Goal: Task Accomplishment & Management: Manage account settings

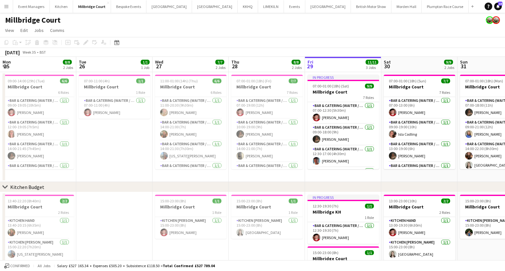
scroll to position [0, 272]
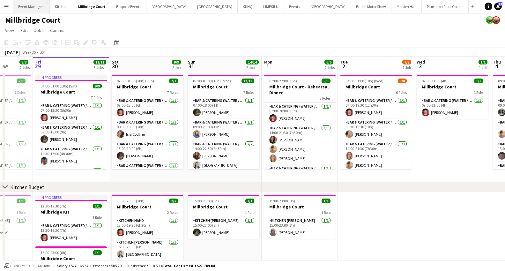
click at [28, 3] on button "Event Managers Close" at bounding box center [31, 6] width 37 height 12
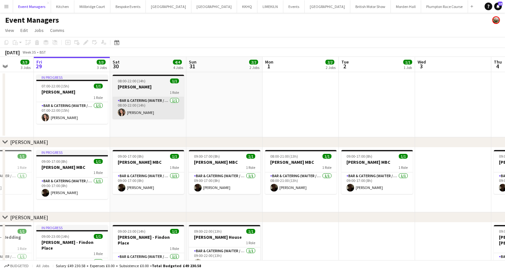
scroll to position [0, 196]
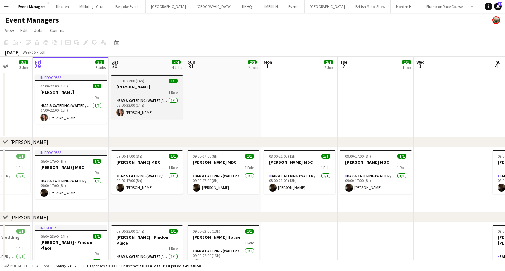
click at [136, 84] on h3 "[PERSON_NAME]" at bounding box center [146, 87] width 71 height 6
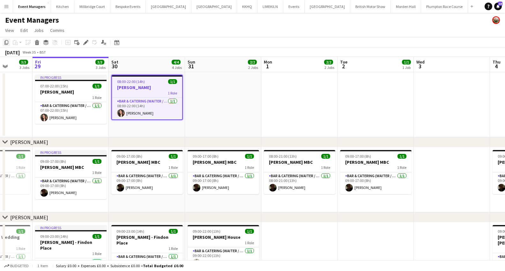
click at [6, 43] on icon "Copy" at bounding box center [6, 42] width 5 height 5
click at [207, 105] on app-date-cell at bounding box center [223, 104] width 76 height 65
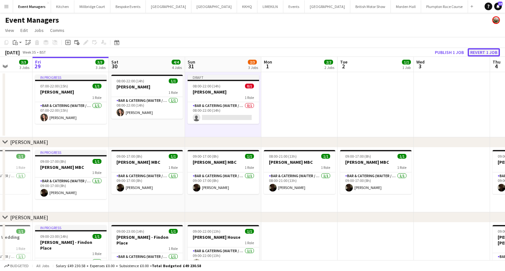
click at [475, 53] on button "Revert 1 job" at bounding box center [484, 52] width 32 height 8
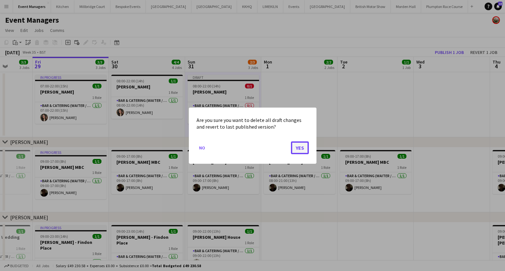
click at [299, 149] on button "Yes" at bounding box center [300, 147] width 18 height 13
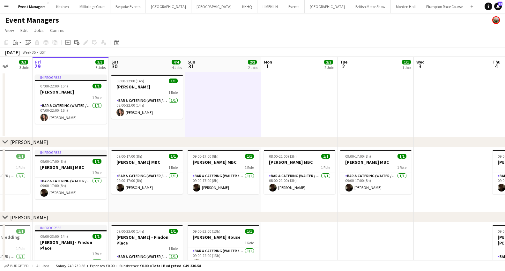
click at [224, 103] on app-date-cell at bounding box center [223, 104] width 76 height 65
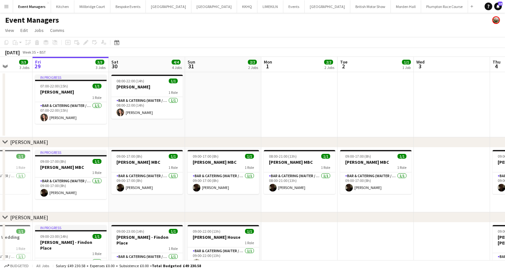
click at [224, 103] on app-date-cell at bounding box center [223, 104] width 76 height 65
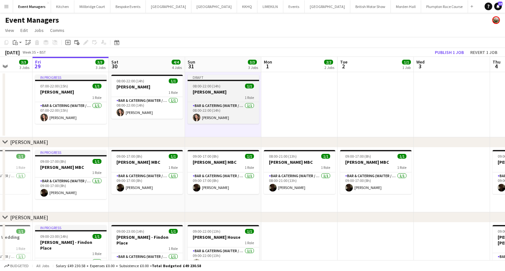
click at [211, 91] on h3 "[PERSON_NAME]" at bounding box center [223, 92] width 71 height 6
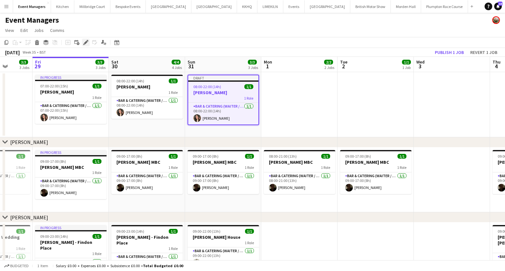
click at [83, 44] on icon "Edit" at bounding box center [85, 42] width 5 height 5
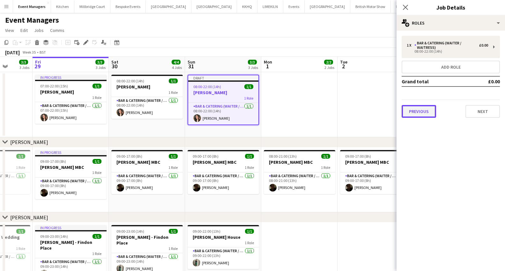
click at [410, 108] on button "Previous" at bounding box center [419, 111] width 34 height 13
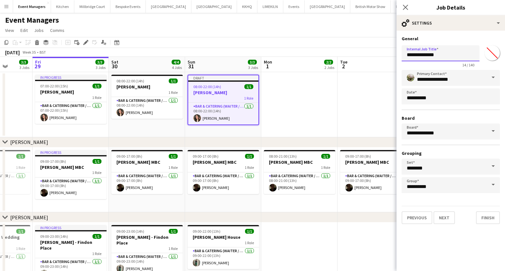
click at [444, 52] on input "**********" at bounding box center [441, 53] width 78 height 16
type input "**********"
drag, startPoint x: 405, startPoint y: 6, endPoint x: 427, endPoint y: 26, distance: 29.2
click at [405, 6] on icon "Close pop-in" at bounding box center [405, 7] width 6 height 6
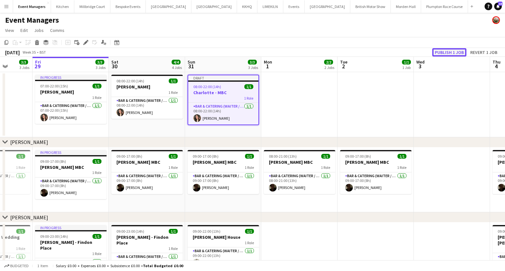
click at [450, 50] on button "Publish 1 job" at bounding box center [449, 52] width 34 height 8
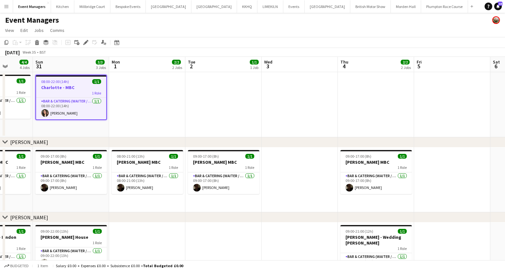
scroll to position [0, 274]
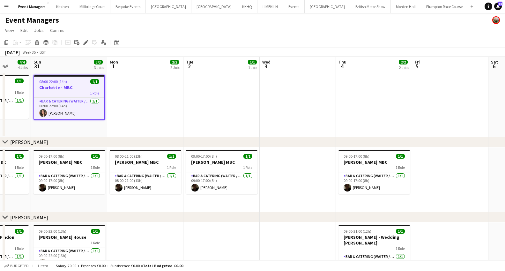
click at [131, 100] on app-date-cell at bounding box center [145, 104] width 76 height 65
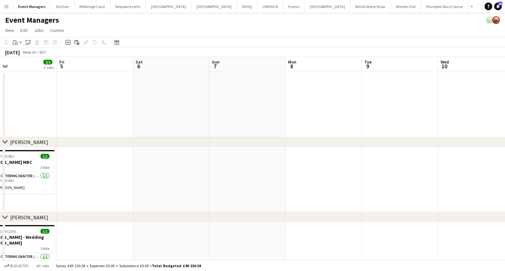
scroll to position [0, 252]
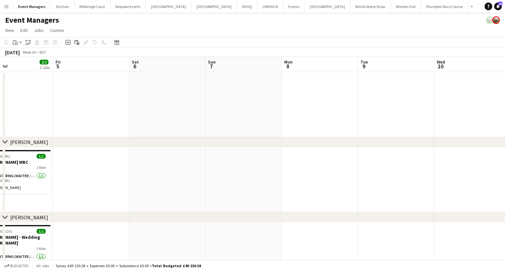
click at [288, 96] on app-date-cell at bounding box center [320, 104] width 76 height 65
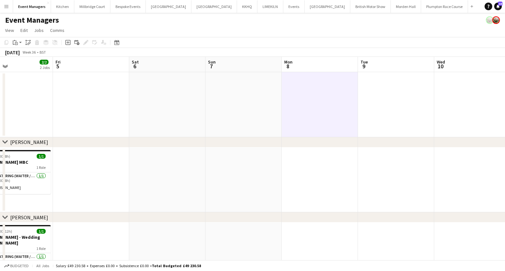
click at [303, 102] on app-date-cell at bounding box center [320, 104] width 76 height 65
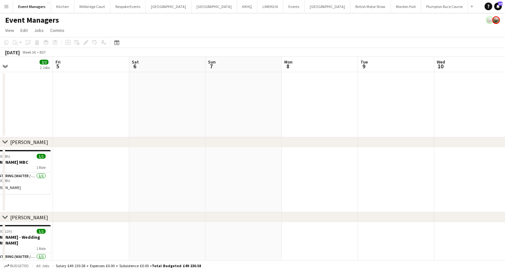
click at [303, 102] on app-date-cell at bounding box center [320, 104] width 76 height 65
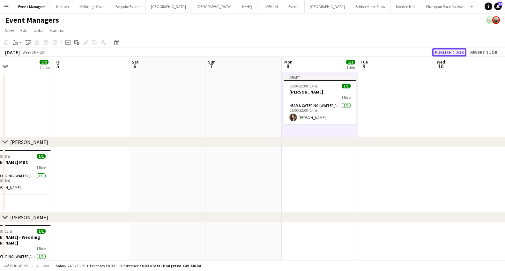
click at [451, 52] on button "Publish 1 job" at bounding box center [449, 52] width 34 height 8
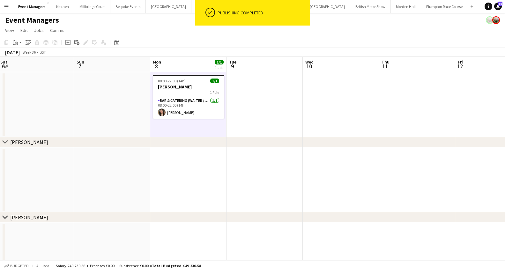
scroll to position [0, 230]
click at [413, 96] on app-date-cell at bounding box center [418, 104] width 76 height 65
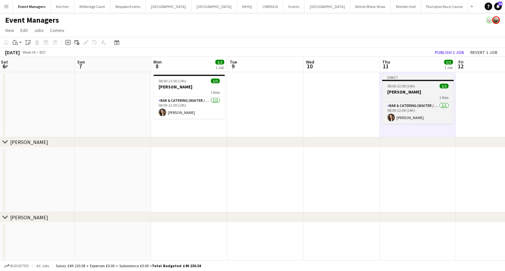
click at [412, 97] on div "1 Role" at bounding box center [417, 97] width 71 height 5
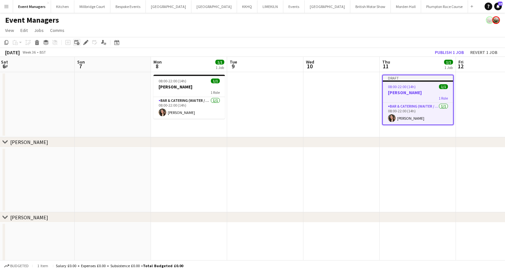
click at [80, 42] on div "Add linked Job" at bounding box center [77, 43] width 8 height 8
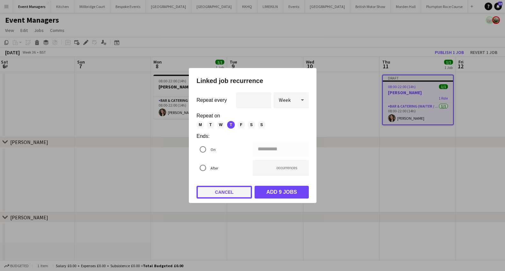
click at [217, 190] on button "Cancel" at bounding box center [225, 192] width 56 height 13
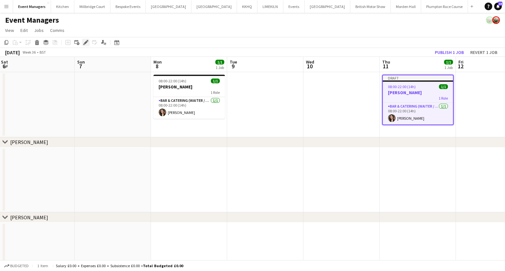
click at [88, 41] on icon "Edit" at bounding box center [85, 42] width 5 height 5
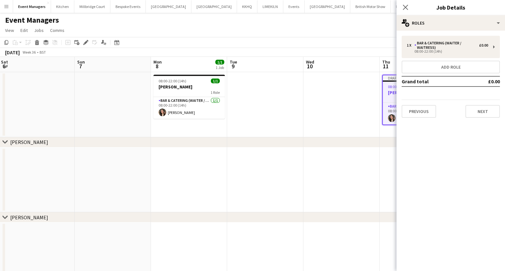
click at [412, 103] on div "Previous Next" at bounding box center [451, 109] width 98 height 18
click at [413, 110] on button "Previous" at bounding box center [419, 111] width 34 height 13
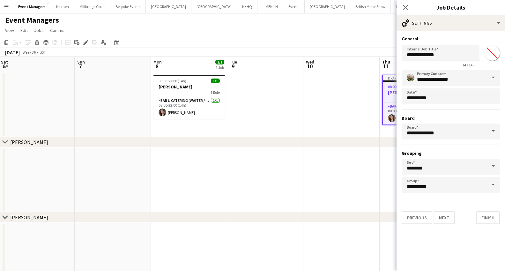
click at [441, 55] on input "**********" at bounding box center [441, 53] width 78 height 16
type input "**********"
drag, startPoint x: 404, startPoint y: 7, endPoint x: 430, endPoint y: 31, distance: 35.7
click at [404, 7] on icon "Close pop-in" at bounding box center [405, 7] width 5 height 5
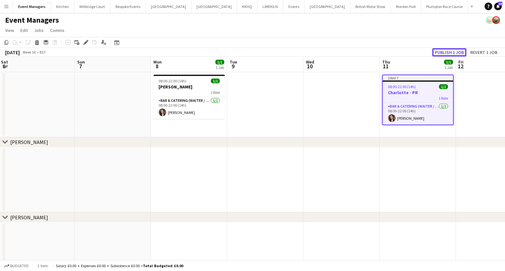
click at [445, 49] on button "Publish 1 job" at bounding box center [449, 52] width 34 height 8
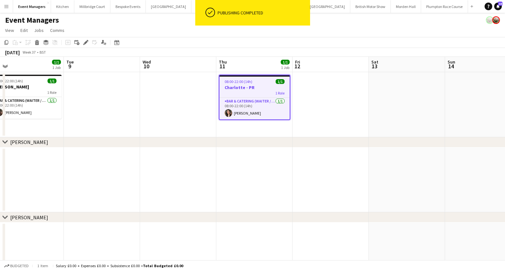
scroll to position [0, 241]
click at [349, 106] on app-date-cell at bounding box center [331, 104] width 76 height 65
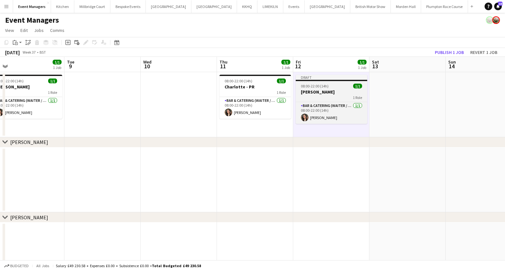
click at [331, 100] on app-job-card "Draft 08:00-22:00 (14h) 1/1 [PERSON_NAME] 1 Role Bar & Catering (Waiter / waitr…" at bounding box center [331, 99] width 71 height 49
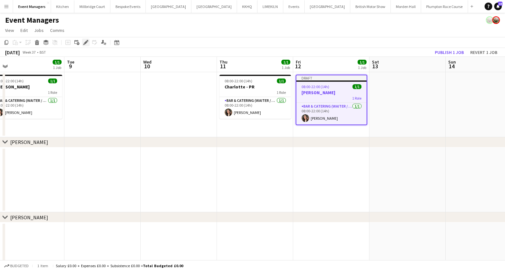
click at [87, 42] on icon at bounding box center [86, 43] width 4 height 4
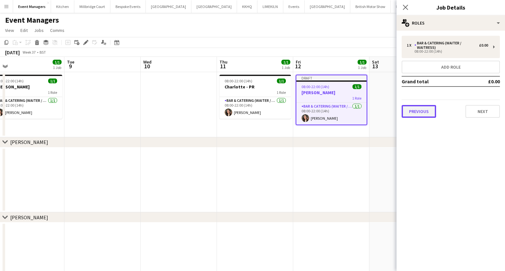
click at [415, 113] on button "Previous" at bounding box center [419, 111] width 34 height 13
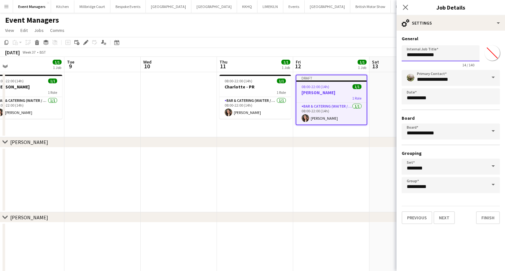
click at [442, 58] on input "**********" at bounding box center [441, 53] width 78 height 16
type input "**********"
click at [406, 9] on icon "Close pop-in" at bounding box center [405, 7] width 6 height 6
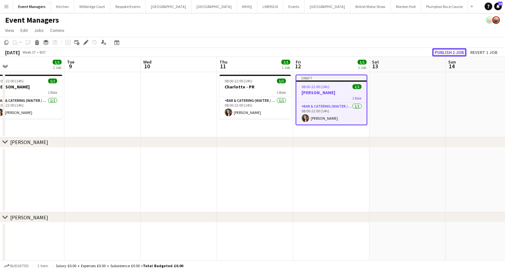
click at [448, 54] on button "Publish 1 job" at bounding box center [449, 52] width 34 height 8
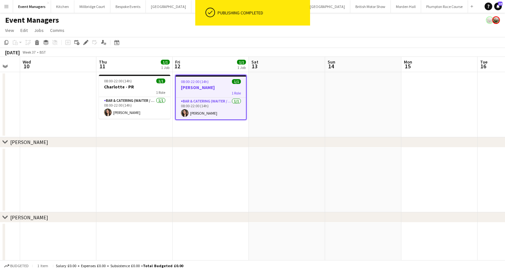
scroll to position [0, 218]
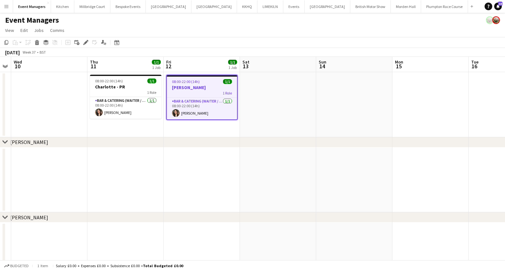
click at [213, 81] on div "08:00-22:00 (14h) 1/1" at bounding box center [202, 81] width 70 height 5
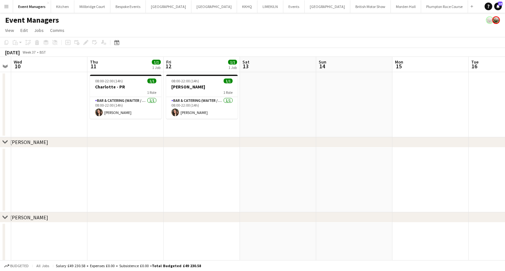
click at [176, 71] on app-board-header-date "Fri 12 1/1 1 Job" at bounding box center [202, 64] width 76 height 15
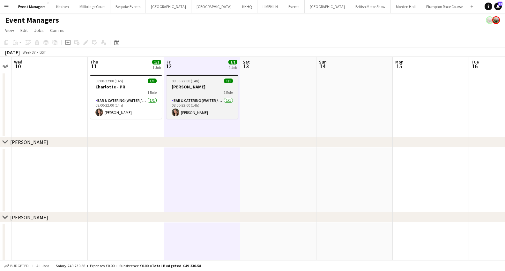
click at [180, 86] on h3 "[PERSON_NAME]" at bounding box center [202, 87] width 71 height 6
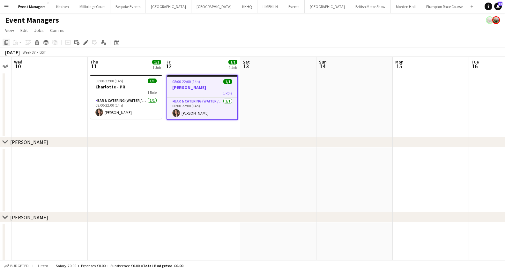
click at [8, 41] on icon at bounding box center [6, 42] width 4 height 4
click at [276, 81] on app-date-cell at bounding box center [278, 104] width 76 height 65
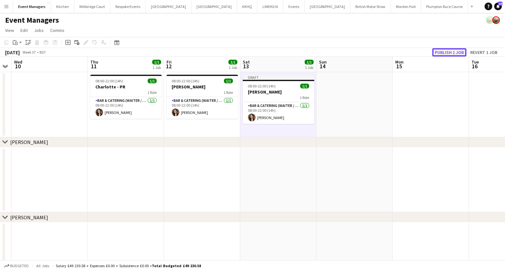
click at [449, 51] on button "Publish 1 job" at bounding box center [449, 52] width 34 height 8
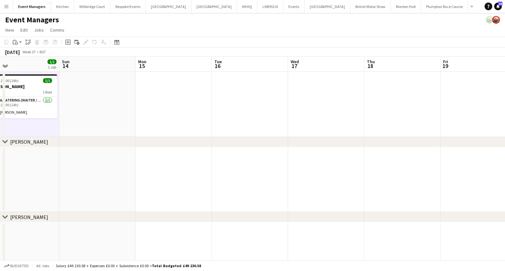
scroll to position [0, 258]
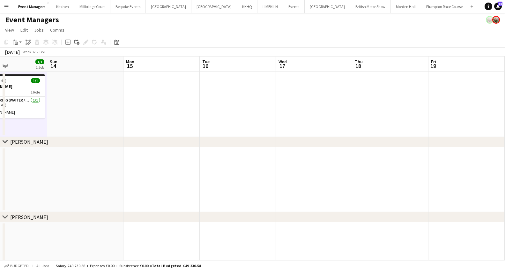
click at [372, 100] on app-date-cell at bounding box center [390, 104] width 76 height 65
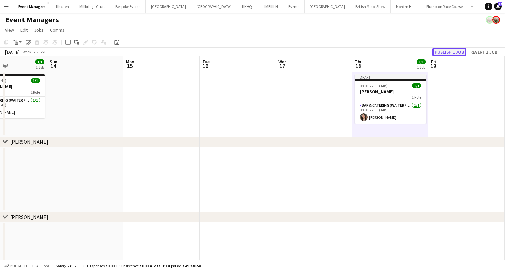
click at [454, 52] on button "Publish 1 job" at bounding box center [449, 52] width 34 height 8
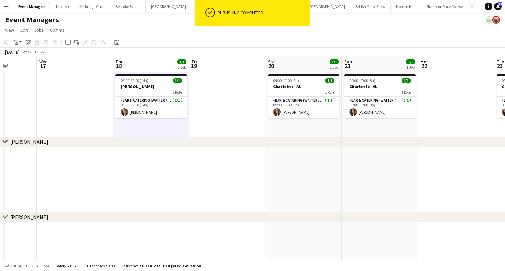
scroll to position [0, 243]
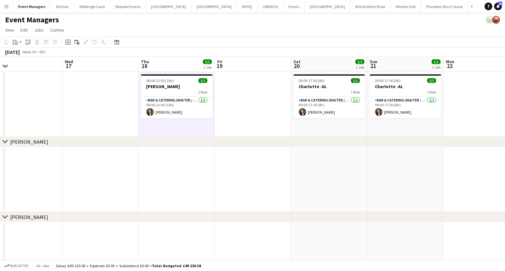
click at [242, 102] on app-date-cell at bounding box center [253, 104] width 76 height 65
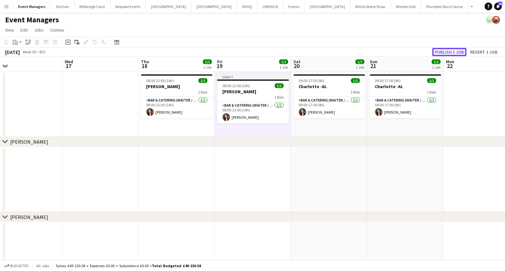
click at [449, 53] on button "Publish 1 job" at bounding box center [449, 52] width 34 height 8
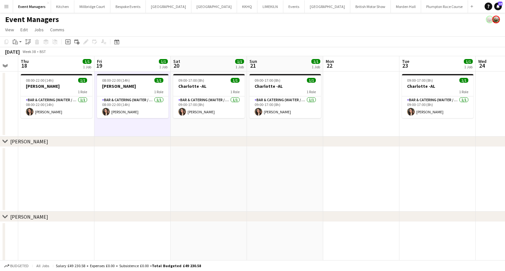
scroll to position [0, 131]
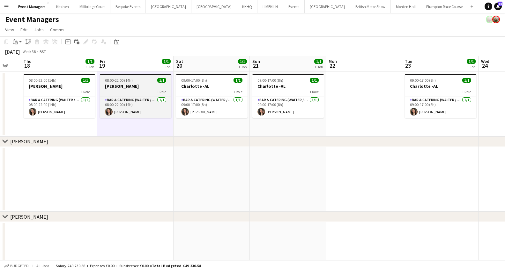
click at [132, 86] on h3 "[PERSON_NAME]" at bounding box center [135, 86] width 71 height 6
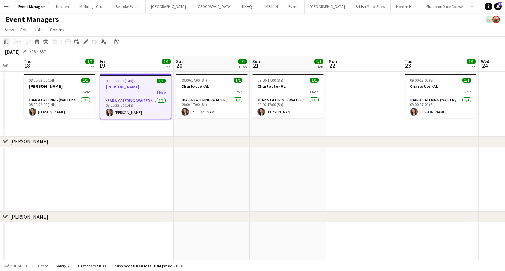
click at [6, 42] on icon "Copy" at bounding box center [6, 41] width 5 height 5
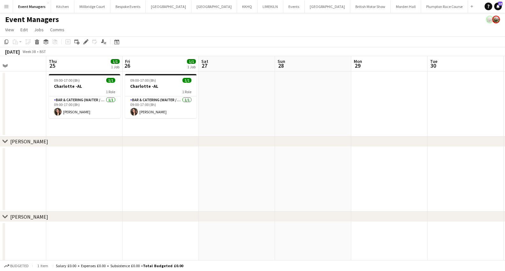
scroll to position [0, 258]
click at [227, 93] on app-date-cell at bounding box center [237, 103] width 76 height 65
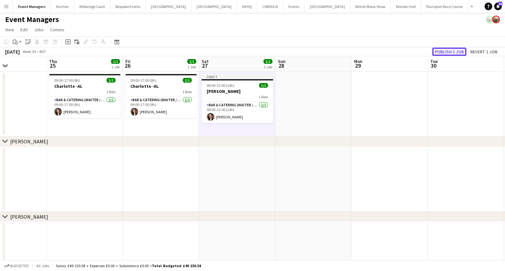
click at [455, 52] on button "Publish 1 job" at bounding box center [449, 52] width 34 height 8
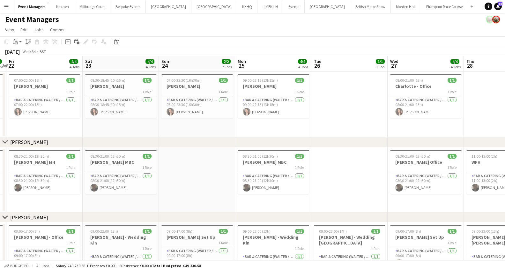
scroll to position [0, 230]
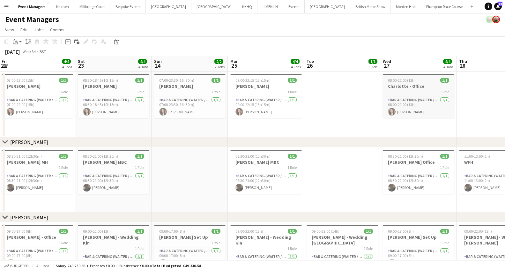
click at [396, 85] on h3 "Charlotte - Office" at bounding box center [418, 86] width 71 height 6
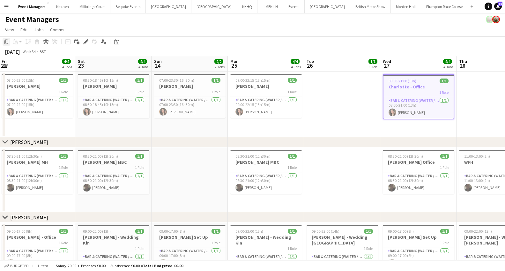
click at [6, 43] on icon "Copy" at bounding box center [6, 41] width 5 height 5
click at [318, 116] on app-date-cell at bounding box center [342, 104] width 76 height 66
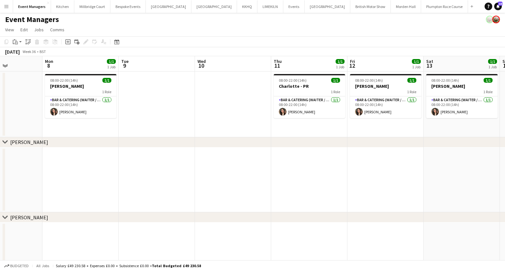
scroll to position [0, 186]
click at [177, 103] on app-date-cell at bounding box center [157, 104] width 76 height 66
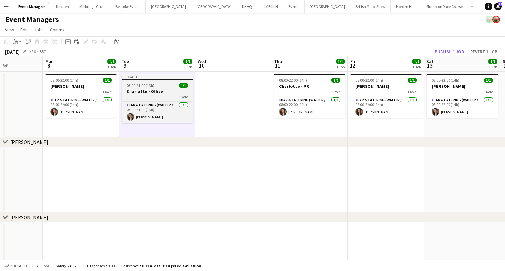
click at [160, 92] on h3 "Charlotte - Office" at bounding box center [157, 91] width 71 height 6
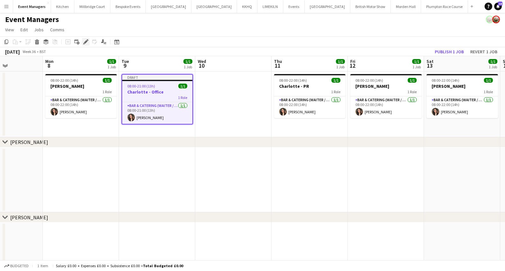
click at [89, 42] on div "Edit" at bounding box center [86, 42] width 8 height 8
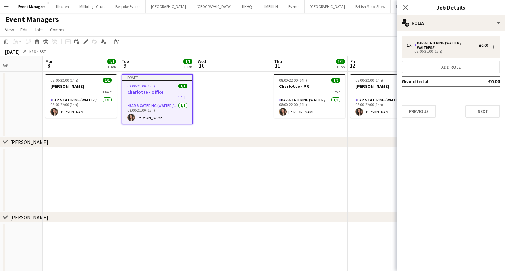
click at [420, 101] on div "Previous Next" at bounding box center [451, 109] width 98 height 18
click at [420, 105] on button "Previous" at bounding box center [419, 111] width 34 height 13
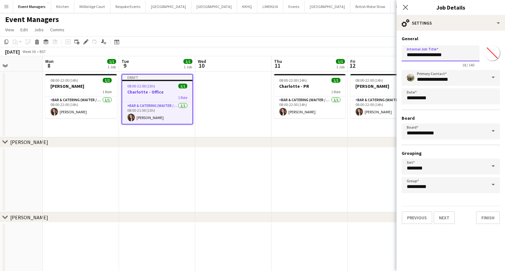
click at [429, 55] on input "**********" at bounding box center [441, 53] width 78 height 16
type input "**********"
click at [449, 218] on button "Next" at bounding box center [444, 217] width 21 height 13
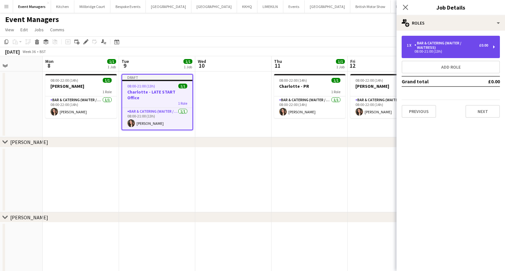
click at [440, 47] on div "Bar & Catering (Waiter / waitress)" at bounding box center [447, 45] width 65 height 9
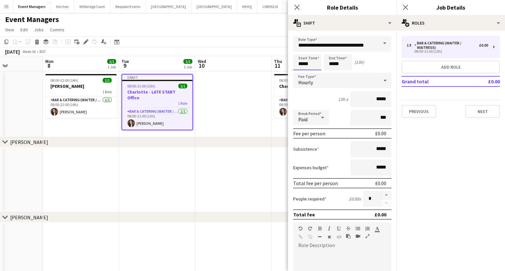
click at [308, 62] on input "*****" at bounding box center [307, 62] width 28 height 16
click at [300, 50] on div at bounding box center [301, 51] width 13 height 6
type input "*****"
click at [300, 50] on div at bounding box center [301, 51] width 13 height 6
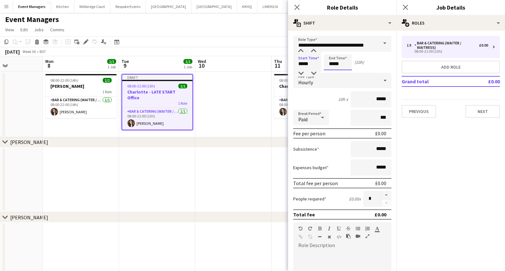
drag, startPoint x: 341, startPoint y: 67, endPoint x: 338, endPoint y: 69, distance: 3.6
click at [341, 67] on input "*****" at bounding box center [338, 62] width 28 height 16
click at [332, 74] on div at bounding box center [331, 73] width 13 height 6
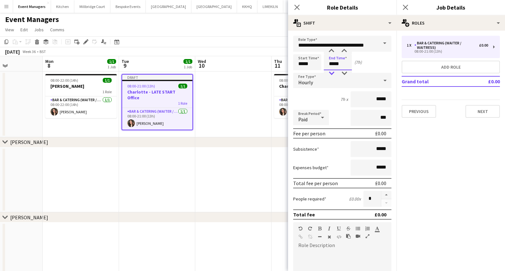
type input "*****"
click at [332, 74] on div at bounding box center [331, 73] width 13 height 6
click at [405, 7] on icon at bounding box center [405, 7] width 6 height 6
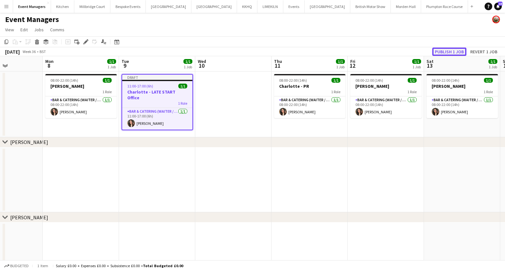
click at [452, 56] on button "Publish 1 job" at bounding box center [449, 52] width 34 height 8
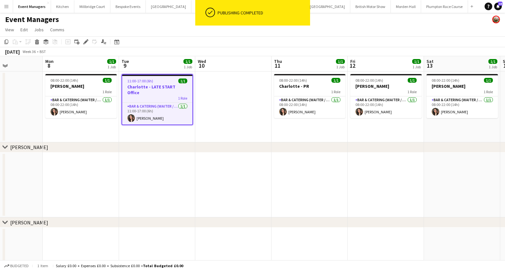
scroll to position [0, 0]
click at [229, 116] on app-date-cell at bounding box center [233, 107] width 76 height 71
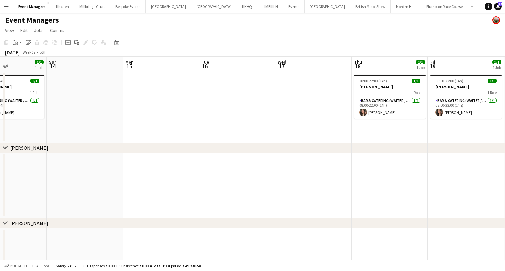
scroll to position [0, 185]
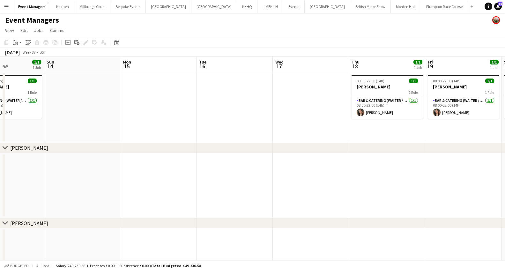
click at [216, 97] on app-date-cell at bounding box center [235, 107] width 76 height 71
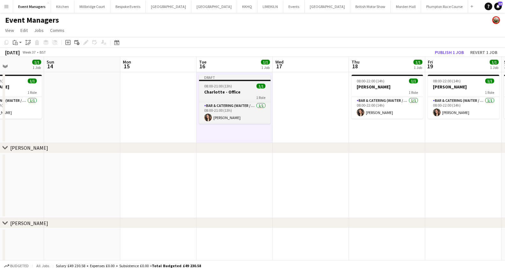
click at [238, 88] on app-job-card "Draft 08:00-21:00 (13h) 1/1 Charlotte - Office 1 Role Bar & Catering (Waiter / …" at bounding box center [234, 99] width 71 height 49
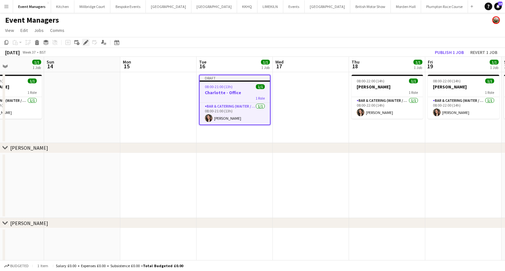
click at [88, 45] on icon "Edit" at bounding box center [85, 42] width 5 height 5
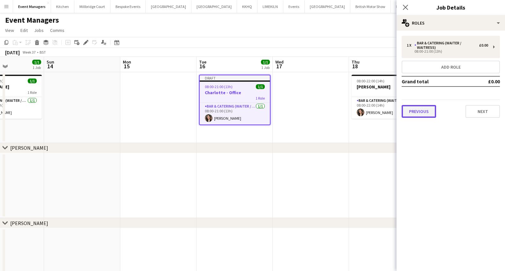
click at [409, 109] on button "Previous" at bounding box center [419, 111] width 34 height 13
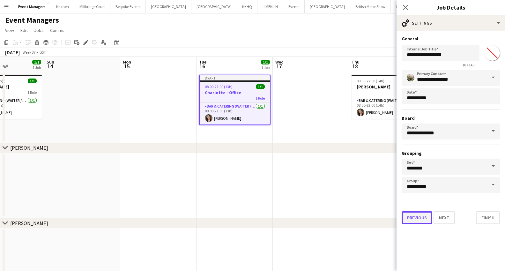
click at [420, 214] on button "Previous" at bounding box center [417, 217] width 31 height 13
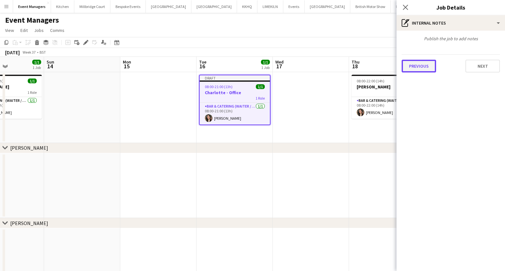
click at [414, 64] on button "Previous" at bounding box center [419, 66] width 34 height 13
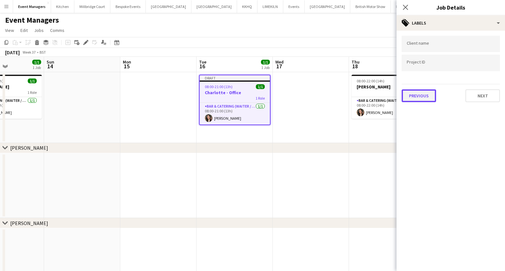
click at [419, 95] on button "Previous" at bounding box center [419, 95] width 34 height 13
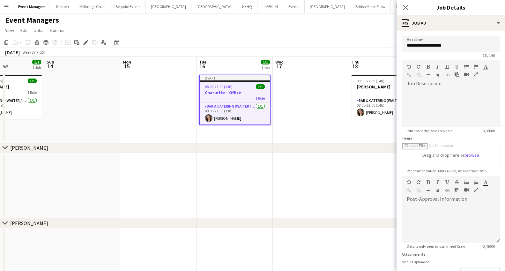
scroll to position [45, 0]
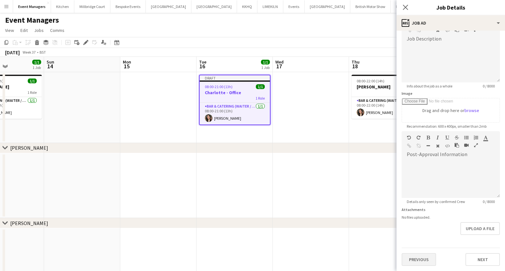
click at [412, 253] on div "Previous Next" at bounding box center [451, 257] width 98 height 18
click at [412, 256] on button "Previous" at bounding box center [419, 259] width 34 height 13
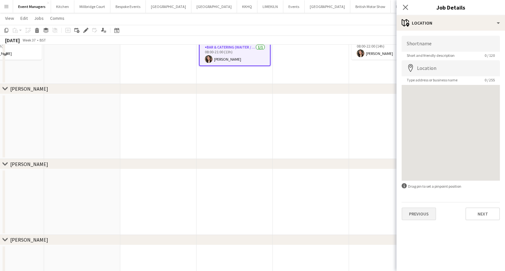
scroll to position [64, 0]
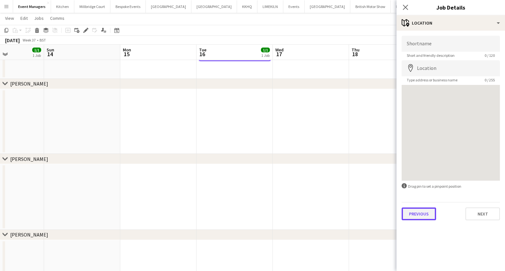
click at [416, 212] on button "Previous" at bounding box center [419, 213] width 34 height 13
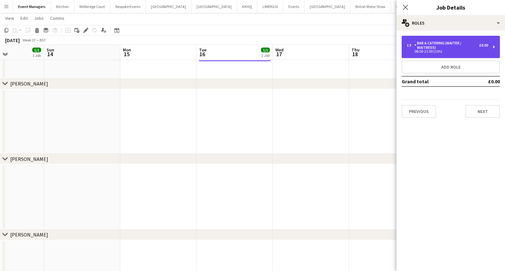
click at [422, 41] on div "Bar & Catering (Waiter / waitress)" at bounding box center [447, 45] width 65 height 9
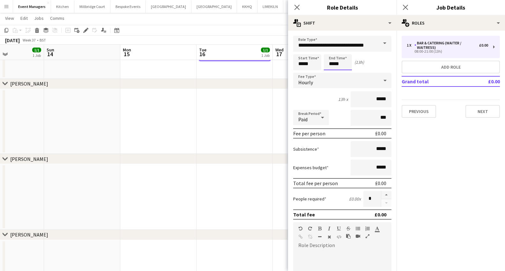
click at [348, 67] on input "*****" at bounding box center [338, 62] width 28 height 16
click at [330, 74] on div at bounding box center [331, 73] width 13 height 6
type input "*****"
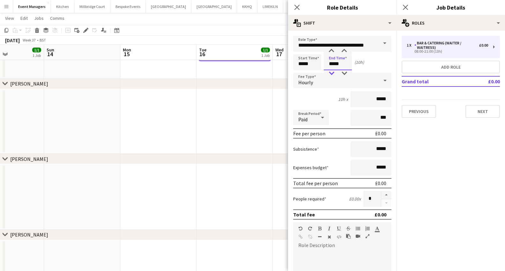
click at [330, 74] on div at bounding box center [331, 73] width 13 height 6
click at [402, 6] on icon "Close pop-in" at bounding box center [405, 7] width 6 height 6
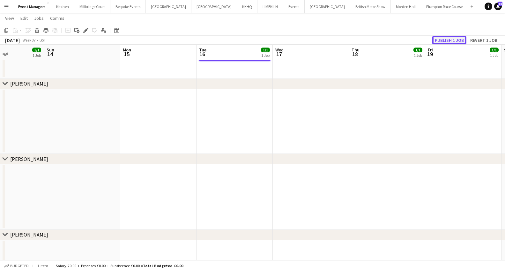
click at [449, 44] on button "Publish 1 job" at bounding box center [449, 40] width 34 height 8
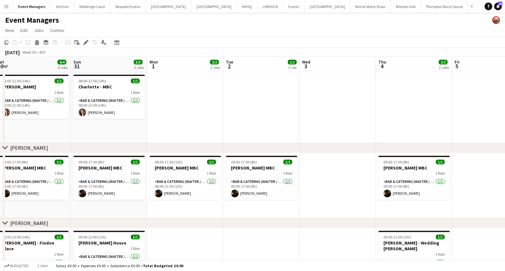
scroll to position [0, 179]
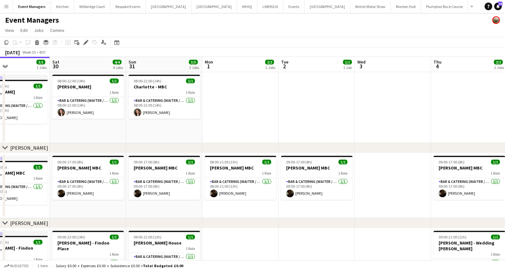
click at [217, 101] on app-date-cell at bounding box center [240, 107] width 76 height 71
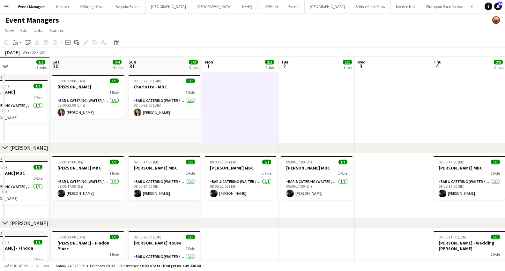
click at [311, 103] on app-date-cell at bounding box center [317, 107] width 76 height 71
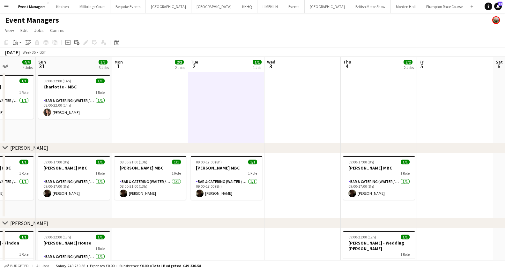
scroll to position [0, 191]
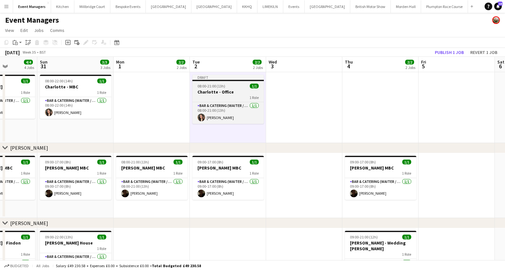
click at [208, 92] on h3 "Charlotte - Office" at bounding box center [227, 92] width 71 height 6
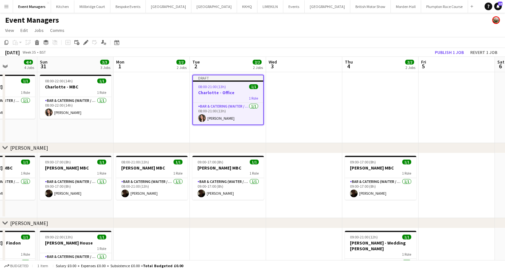
click at [81, 41] on div "Add job Add linked Job Edit Edit linked Job Applicants" at bounding box center [83, 43] width 49 height 8
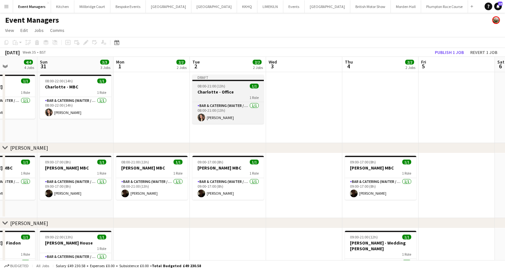
click at [208, 101] on app-job-card "Draft 08:00-21:00 (13h) 1/1 Charlotte - Office 1 Role Bar & Catering (Waiter / …" at bounding box center [227, 99] width 71 height 49
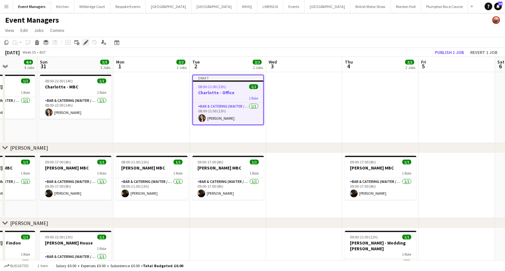
click at [85, 44] on icon "Edit" at bounding box center [85, 42] width 5 height 5
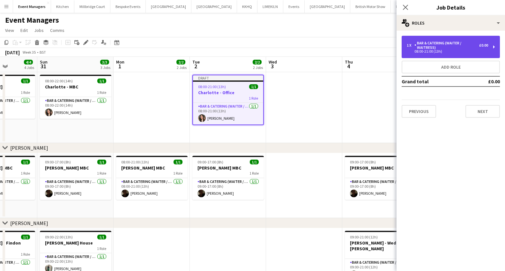
click at [451, 56] on div "1 x Bar & Catering (Waiter / waitress) £0.00 08:00-21:00 (13h)" at bounding box center [451, 47] width 98 height 22
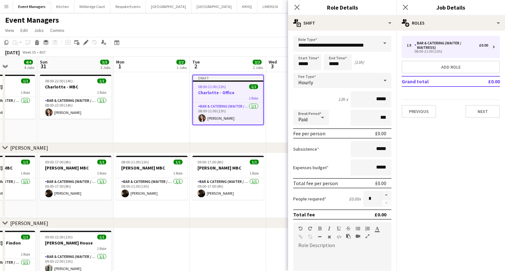
click at [336, 71] on form "**********" at bounding box center [342, 234] width 109 height 397
click at [335, 64] on input "*****" at bounding box center [338, 62] width 28 height 16
click at [334, 69] on input "*****" at bounding box center [338, 62] width 28 height 16
click at [334, 72] on div at bounding box center [331, 73] width 13 height 6
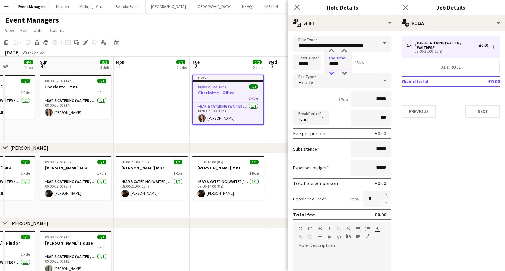
click at [334, 72] on div at bounding box center [331, 73] width 13 height 6
type input "*****"
click at [334, 72] on div at bounding box center [331, 73] width 13 height 6
click at [405, 7] on icon at bounding box center [405, 7] width 6 height 6
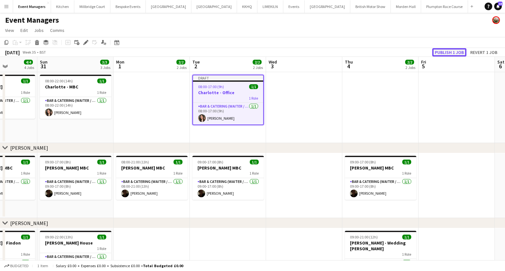
click at [441, 53] on button "Publish 1 job" at bounding box center [449, 52] width 34 height 8
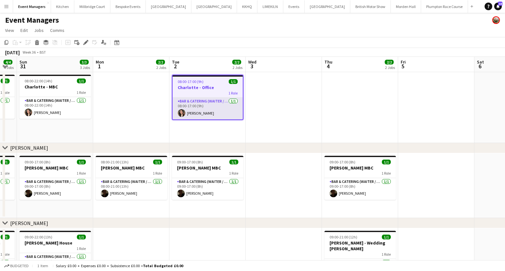
scroll to position [0, 140]
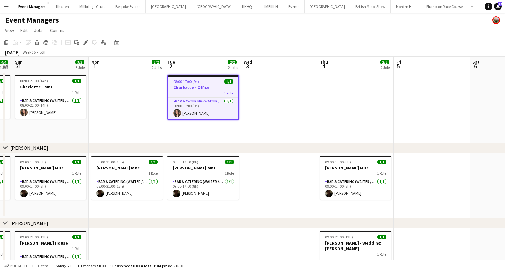
click at [271, 97] on app-date-cell at bounding box center [279, 107] width 76 height 71
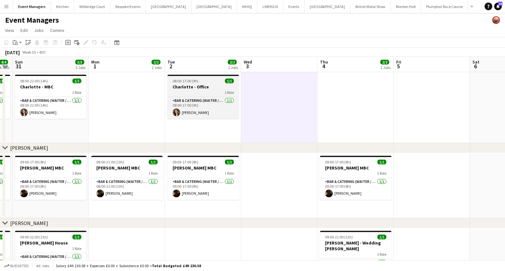
click at [205, 89] on h3 "Charlotte - Office" at bounding box center [203, 87] width 71 height 6
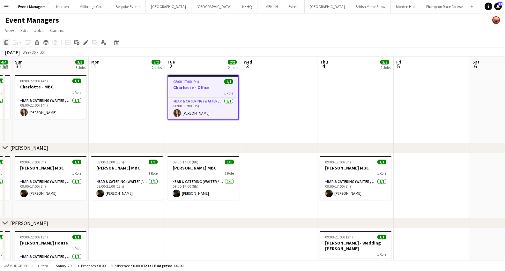
click at [8, 43] on icon "Copy" at bounding box center [6, 42] width 5 height 5
click at [266, 91] on app-date-cell at bounding box center [279, 107] width 76 height 71
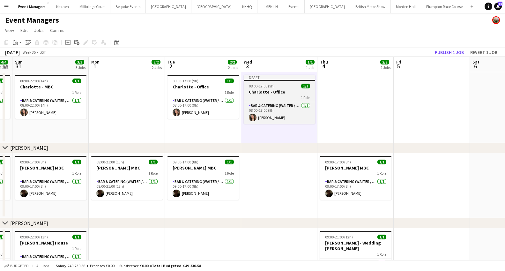
click at [268, 93] on h3 "Charlotte - Office" at bounding box center [279, 92] width 71 height 6
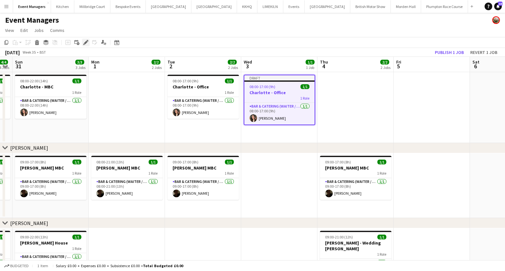
click at [85, 46] on div "Edit" at bounding box center [86, 43] width 8 height 8
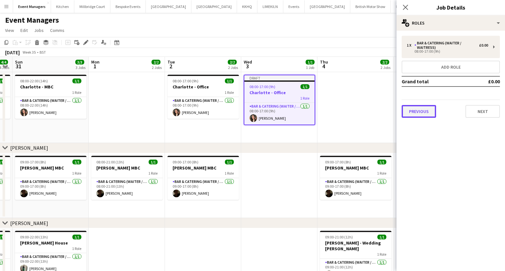
click at [424, 105] on button "Previous" at bounding box center [419, 111] width 34 height 13
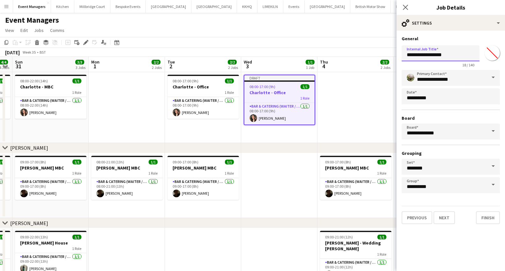
drag, startPoint x: 444, startPoint y: 57, endPoint x: 432, endPoint y: 55, distance: 12.6
click at [432, 55] on input "**********" at bounding box center [441, 53] width 78 height 16
type input "**********"
click at [409, 6] on app-icon "Close pop-in" at bounding box center [405, 7] width 9 height 9
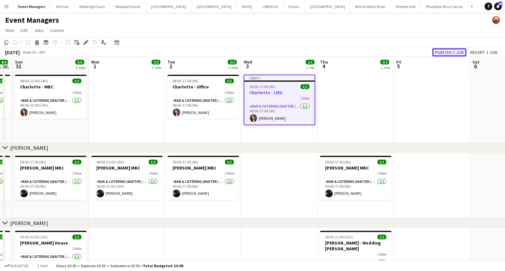
click at [444, 53] on button "Publish 1 job" at bounding box center [449, 52] width 34 height 8
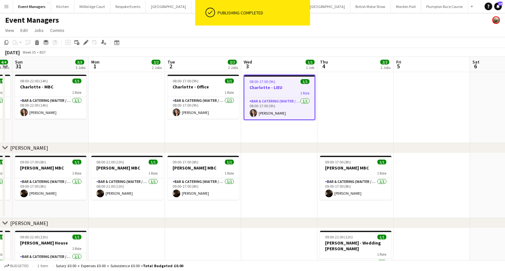
click at [268, 88] on h3 "Charlotte - LIEU" at bounding box center [279, 88] width 70 height 6
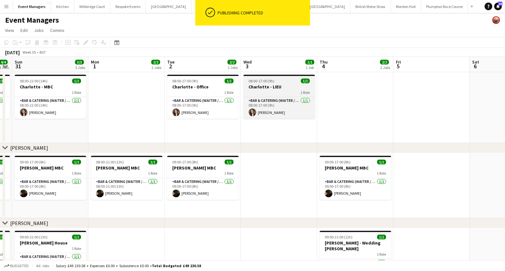
click at [268, 88] on h3 "Charlotte - LIEU" at bounding box center [278, 87] width 71 height 6
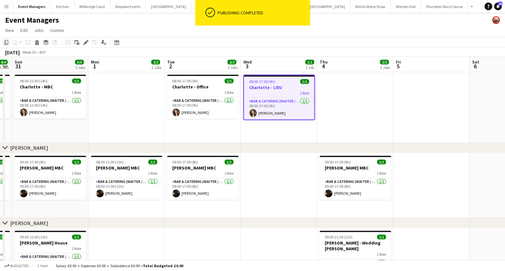
click at [5, 41] on icon at bounding box center [6, 42] width 4 height 4
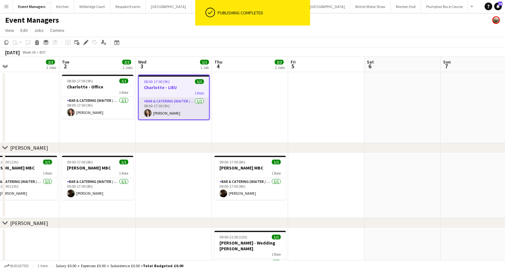
scroll to position [0, 253]
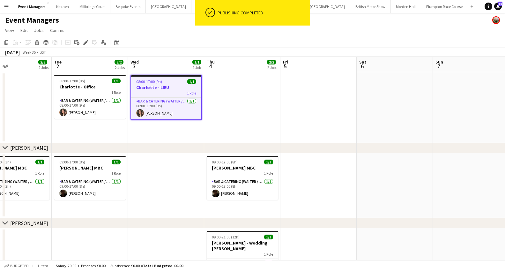
click at [236, 101] on app-date-cell at bounding box center [242, 107] width 76 height 71
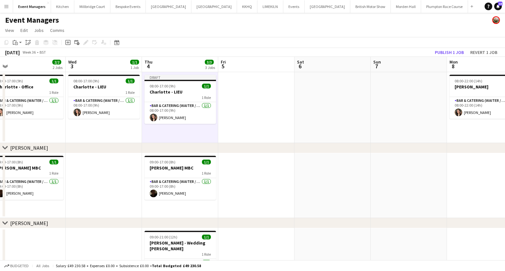
scroll to position [0, 243]
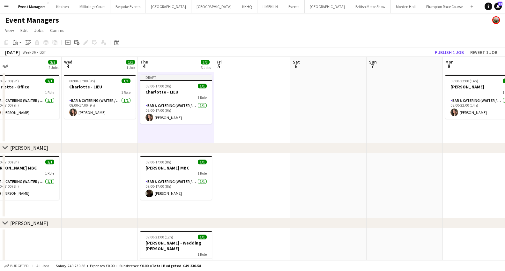
click at [331, 95] on app-date-cell at bounding box center [328, 107] width 76 height 71
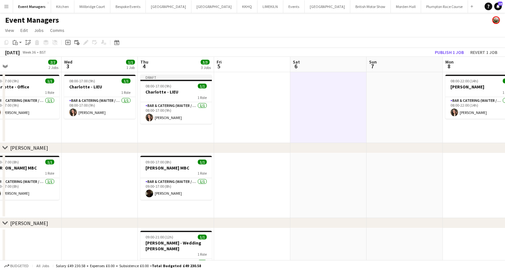
click at [243, 105] on app-date-cell at bounding box center [252, 107] width 76 height 71
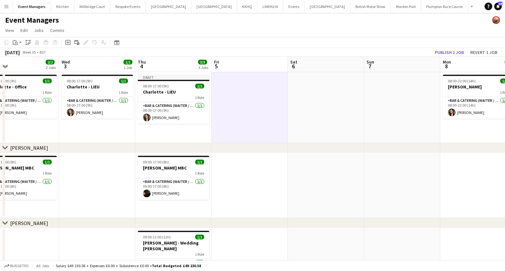
scroll to position [0, 249]
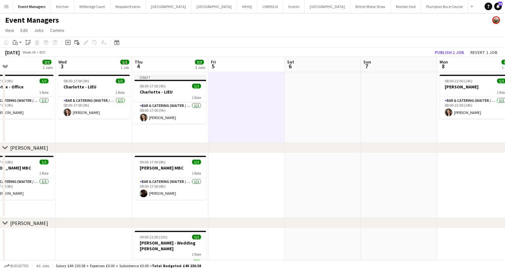
click at [325, 103] on app-date-cell at bounding box center [323, 107] width 76 height 71
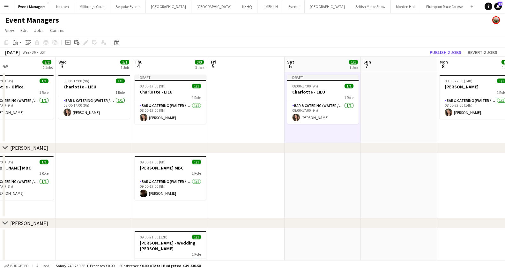
drag, startPoint x: 388, startPoint y: 101, endPoint x: 376, endPoint y: 90, distance: 16.7
click at [388, 101] on app-date-cell at bounding box center [399, 107] width 76 height 71
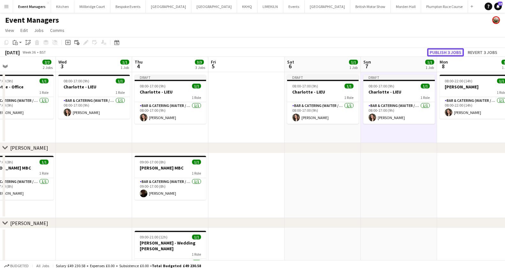
click at [451, 54] on button "Publish 3 jobs" at bounding box center [445, 52] width 37 height 8
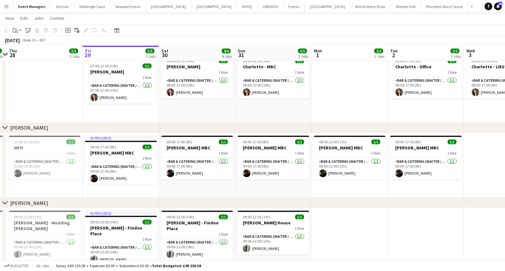
scroll to position [20, 0]
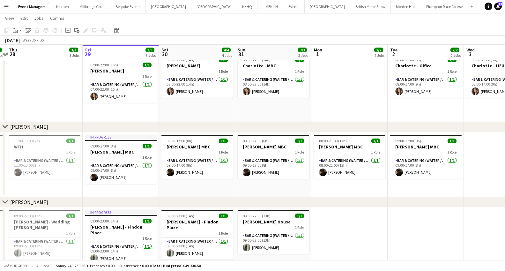
click at [356, 190] on app-date-cell "08:00-21:00 (13h) 1/1 [PERSON_NAME] MBC 1 Role Bar & Catering (Waiter / waitres…" at bounding box center [349, 164] width 76 height 65
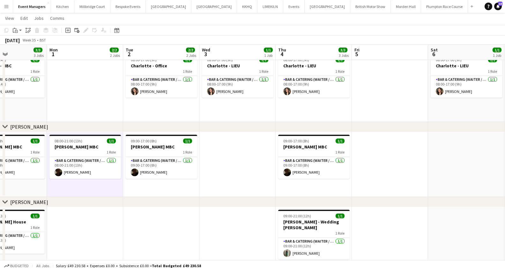
scroll to position [0, 263]
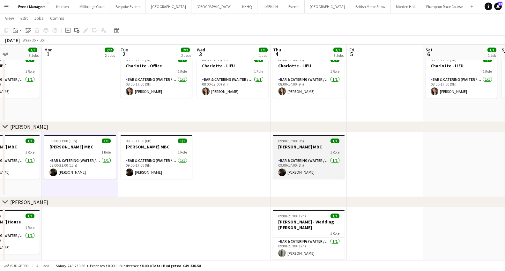
click at [284, 140] on span "09:00-17:00 (8h)" at bounding box center [291, 140] width 26 height 5
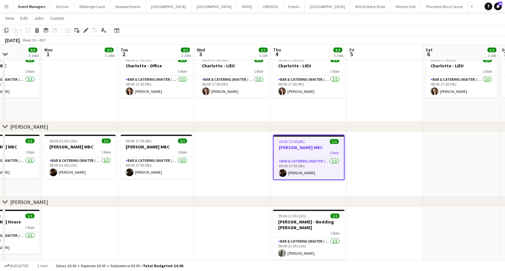
click at [4, 31] on icon "Copy" at bounding box center [6, 30] width 5 height 5
click at [312, 149] on h3 "[PERSON_NAME] MBC" at bounding box center [309, 148] width 70 height 6
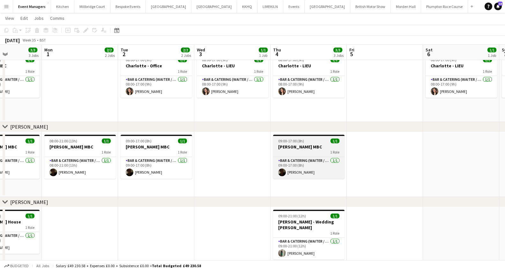
click at [312, 149] on h3 "[PERSON_NAME] MBC" at bounding box center [308, 147] width 71 height 6
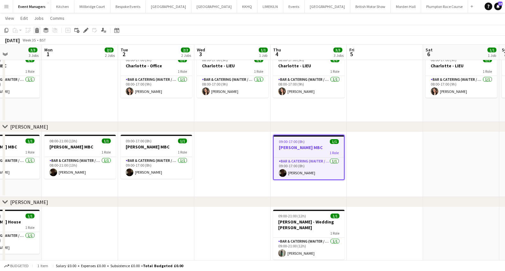
click at [38, 31] on icon at bounding box center [37, 31] width 4 height 3
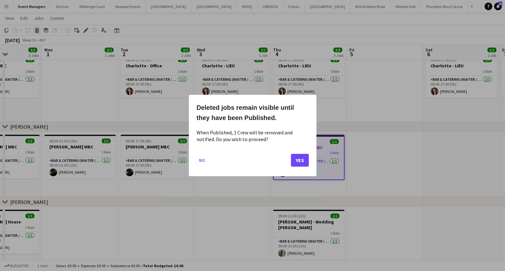
scroll to position [0, 0]
click at [301, 161] on button "Yes" at bounding box center [300, 160] width 18 height 13
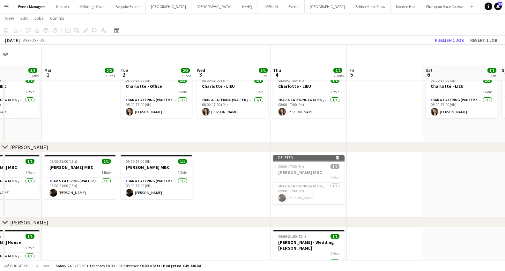
scroll to position [20, 0]
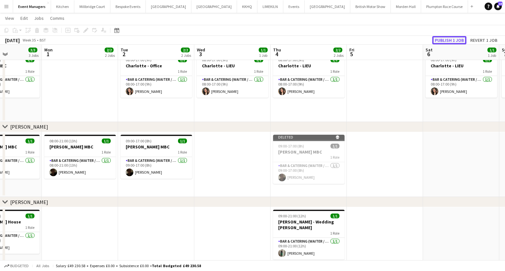
click at [442, 42] on button "Publish 1 job" at bounding box center [449, 40] width 34 height 8
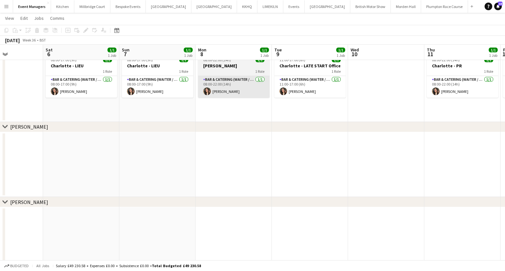
scroll to position [0, 265]
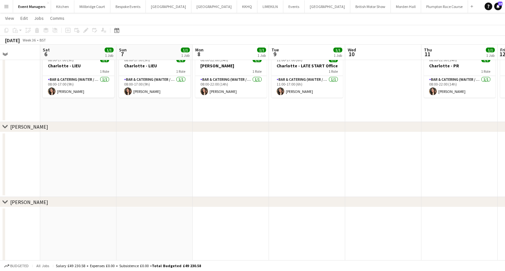
click at [232, 161] on app-date-cell at bounding box center [231, 164] width 76 height 65
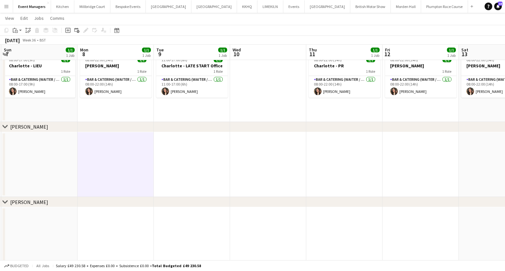
scroll to position [0, 228]
click at [118, 164] on app-date-cell at bounding box center [115, 164] width 76 height 65
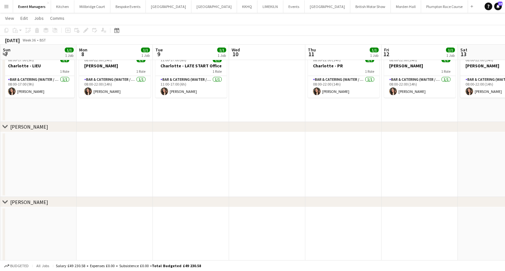
click at [118, 164] on app-date-cell at bounding box center [115, 164] width 76 height 65
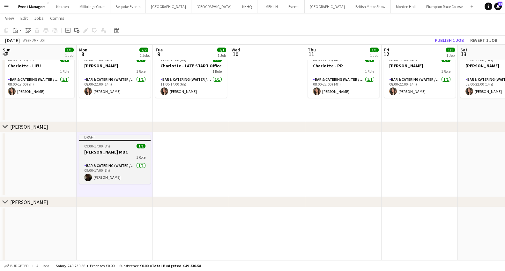
click at [105, 152] on h3 "[PERSON_NAME] MBC" at bounding box center [114, 152] width 71 height 6
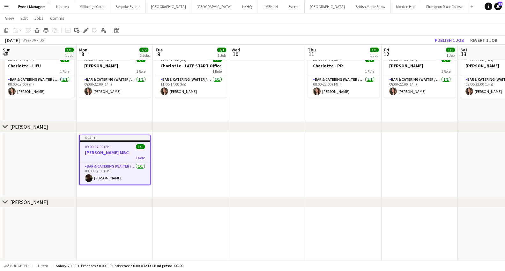
click at [84, 35] on app-toolbar "Copy Paste Paste Command V Paste with crew Command Shift V Paste linked Job [GE…" at bounding box center [252, 30] width 505 height 11
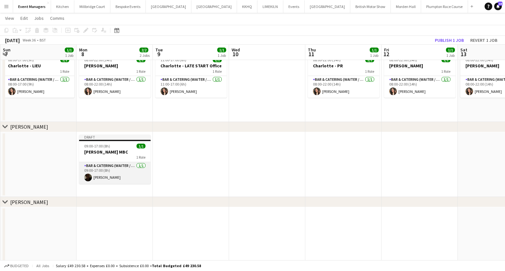
click at [104, 169] on app-card-role "Bar & Catering (Waiter / waitress) [DATE] 09:00-17:00 (8h) [PERSON_NAME]" at bounding box center [114, 173] width 71 height 22
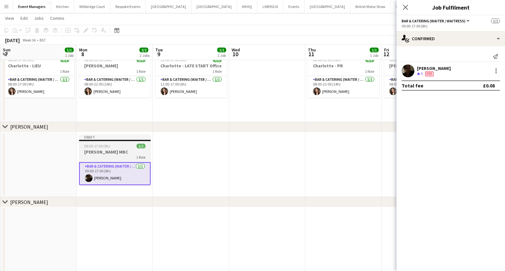
click at [105, 152] on h3 "[PERSON_NAME] MBC" at bounding box center [114, 152] width 71 height 6
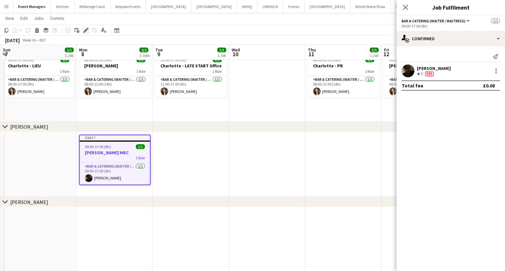
click at [85, 30] on icon at bounding box center [86, 31] width 4 height 4
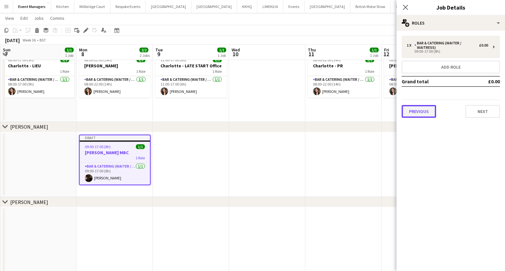
click at [412, 108] on button "Previous" at bounding box center [419, 111] width 34 height 13
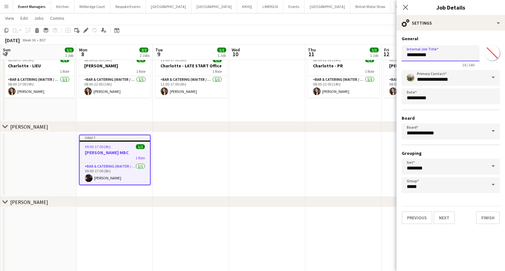
click at [436, 56] on input "*********" at bounding box center [441, 53] width 78 height 16
type input "********"
drag, startPoint x: 403, startPoint y: 9, endPoint x: 414, endPoint y: 18, distance: 13.7
click at [403, 9] on icon at bounding box center [405, 7] width 5 height 5
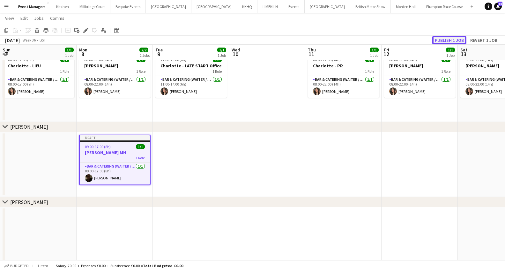
click at [445, 39] on button "Publish 1 job" at bounding box center [449, 40] width 34 height 8
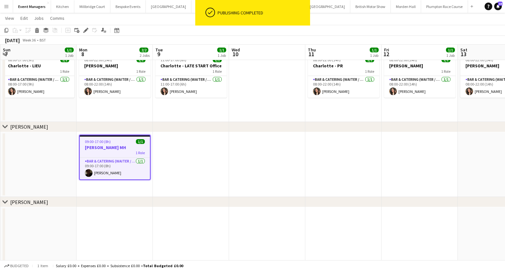
click at [213, 157] on app-date-cell at bounding box center [191, 164] width 76 height 65
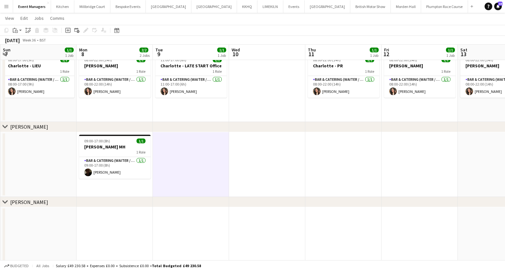
click at [341, 152] on app-date-cell at bounding box center [343, 164] width 76 height 65
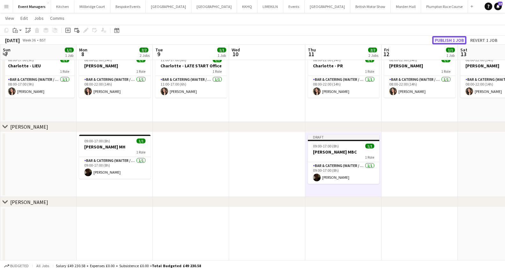
click at [438, 43] on button "Publish 1 job" at bounding box center [449, 40] width 34 height 8
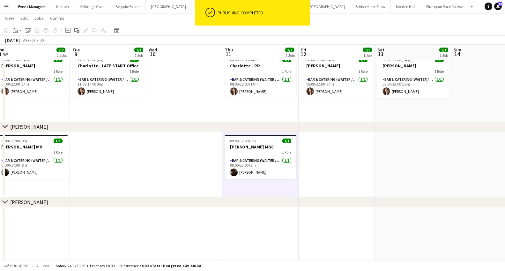
scroll to position [0, 212]
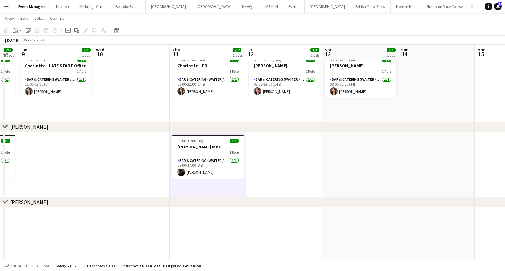
click at [360, 159] on app-date-cell at bounding box center [360, 164] width 76 height 65
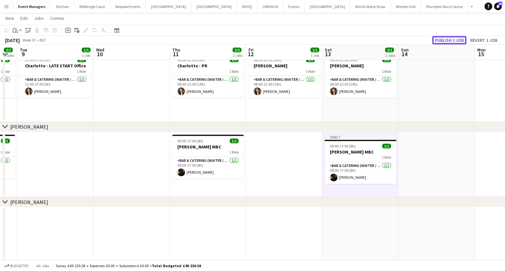
click at [439, 41] on button "Publish 1 job" at bounding box center [449, 40] width 34 height 8
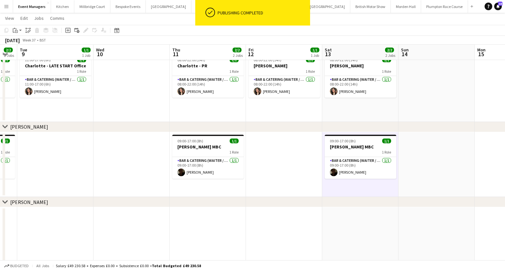
click at [433, 161] on app-date-cell at bounding box center [437, 164] width 76 height 65
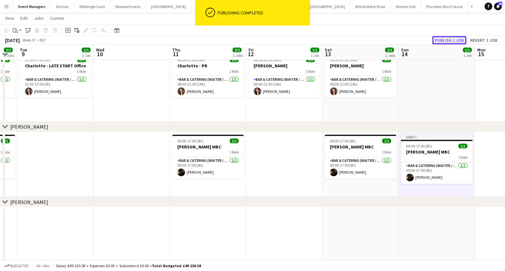
click at [445, 39] on button "Publish 1 job" at bounding box center [449, 40] width 34 height 8
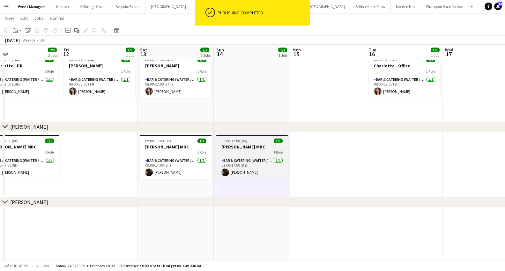
scroll to position [0, 246]
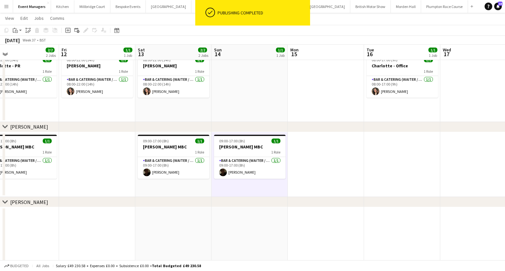
click at [305, 162] on app-date-cell at bounding box center [326, 164] width 76 height 65
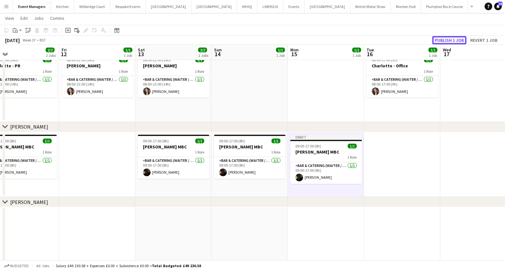
click at [445, 41] on button "Publish 1 job" at bounding box center [449, 40] width 34 height 8
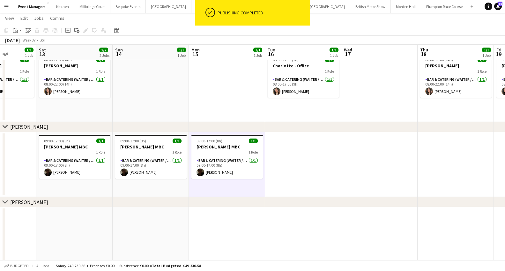
scroll to position [0, 246]
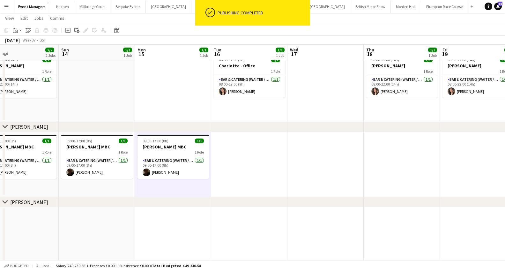
click at [336, 170] on app-date-cell at bounding box center [326, 164] width 76 height 65
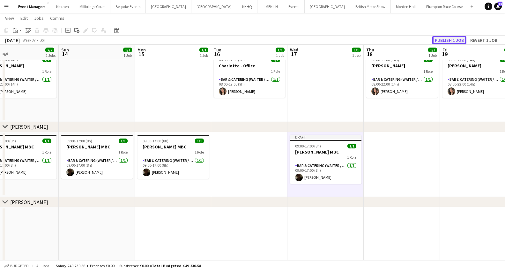
click at [444, 37] on button "Publish 1 job" at bounding box center [449, 40] width 34 height 8
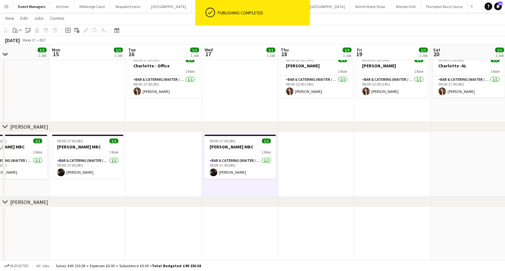
scroll to position [0, 259]
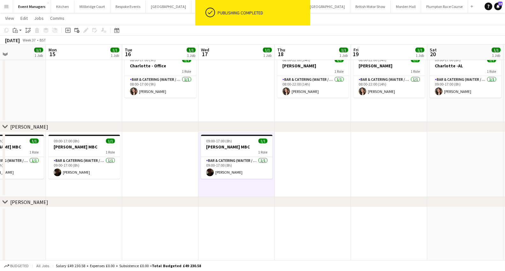
click at [306, 161] on app-date-cell at bounding box center [313, 164] width 76 height 65
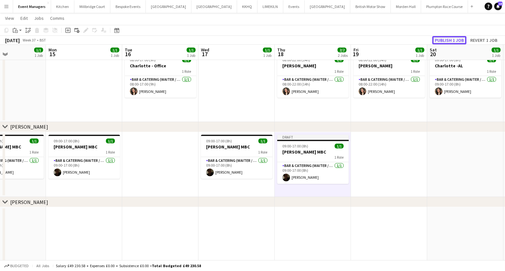
click at [451, 38] on button "Publish 1 job" at bounding box center [449, 40] width 34 height 8
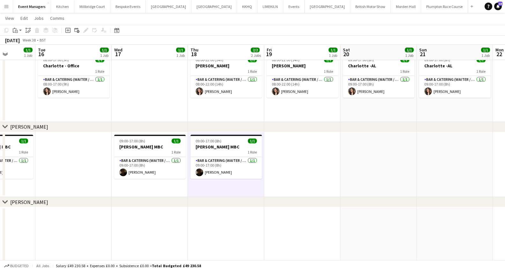
click at [389, 160] on app-date-cell at bounding box center [379, 164] width 76 height 65
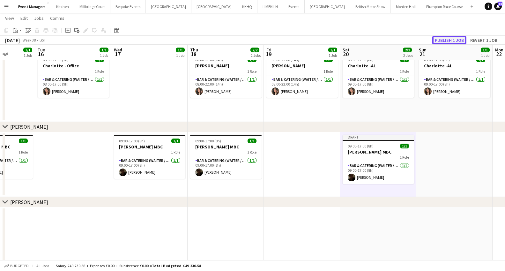
click at [452, 40] on button "Publish 1 job" at bounding box center [449, 40] width 34 height 8
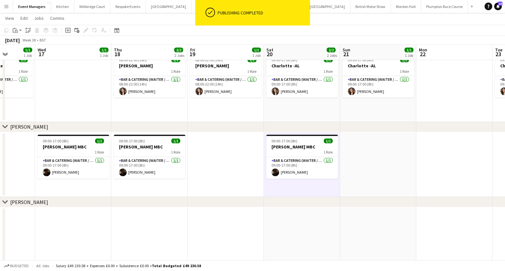
scroll to position [0, 254]
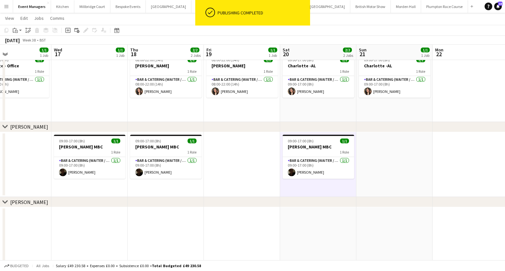
click at [392, 151] on app-date-cell at bounding box center [394, 164] width 76 height 65
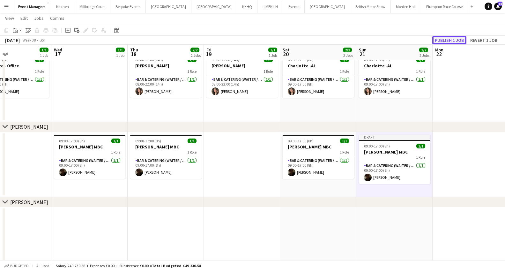
click at [457, 40] on button "Publish 1 job" at bounding box center [449, 40] width 34 height 8
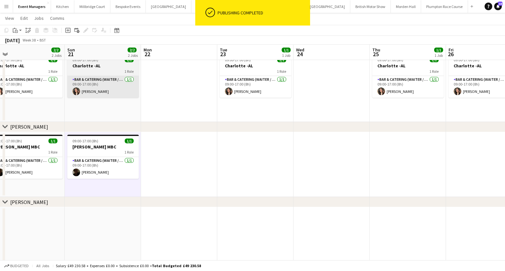
scroll to position [0, 229]
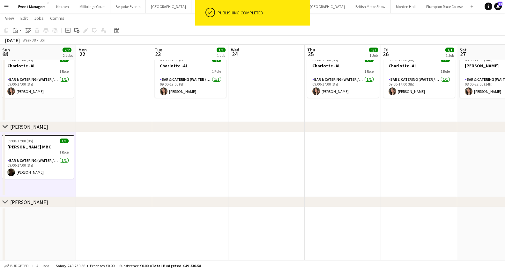
click at [351, 166] on app-date-cell at bounding box center [343, 164] width 76 height 65
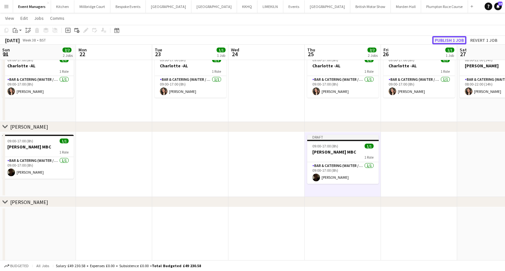
click at [438, 37] on button "Publish 1 job" at bounding box center [449, 40] width 34 height 8
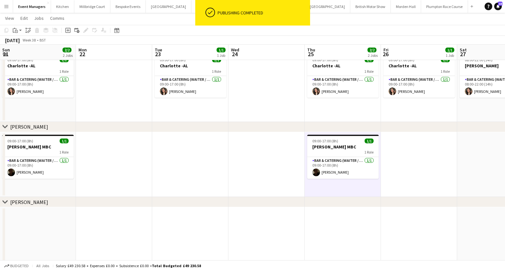
scroll to position [0, 272]
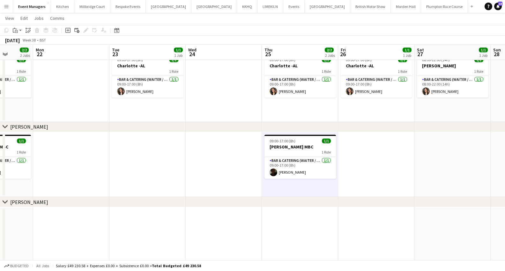
click at [400, 165] on app-date-cell at bounding box center [376, 164] width 76 height 65
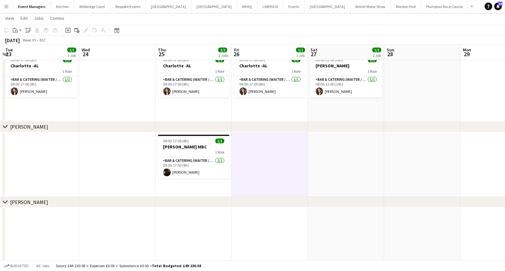
scroll to position [0, 228]
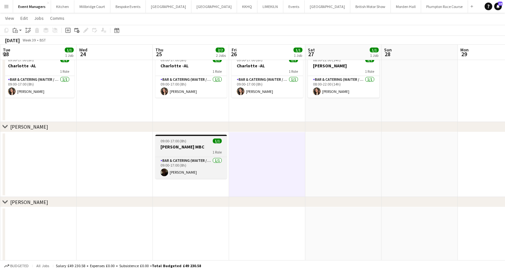
click at [172, 146] on h3 "[PERSON_NAME] MBC" at bounding box center [190, 147] width 71 height 6
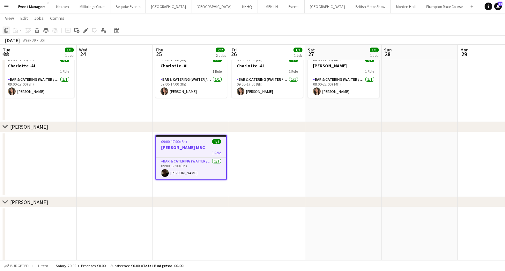
click at [5, 31] on icon at bounding box center [6, 30] width 4 height 4
click at [255, 149] on app-date-cell at bounding box center [267, 164] width 76 height 65
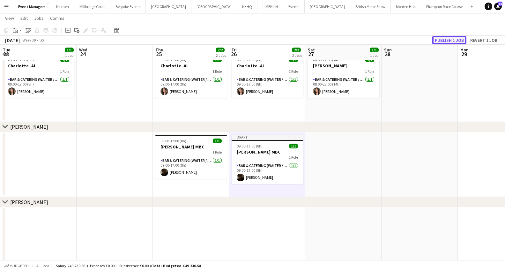
click at [448, 41] on button "Publish 1 job" at bounding box center [449, 40] width 34 height 8
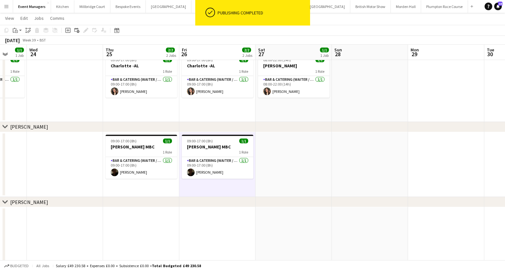
scroll to position [0, 281]
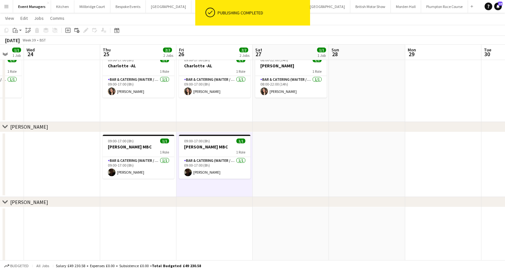
click at [303, 155] on app-date-cell at bounding box center [291, 164] width 76 height 65
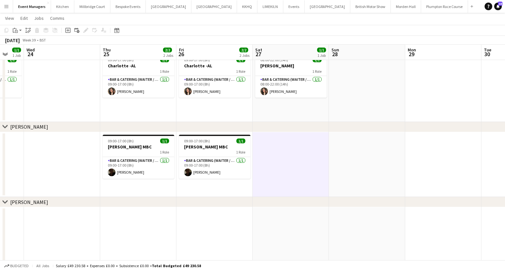
click at [301, 163] on app-date-cell at bounding box center [291, 164] width 76 height 65
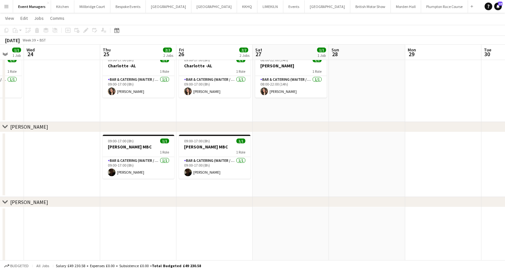
click at [362, 135] on app-date-cell at bounding box center [367, 164] width 76 height 65
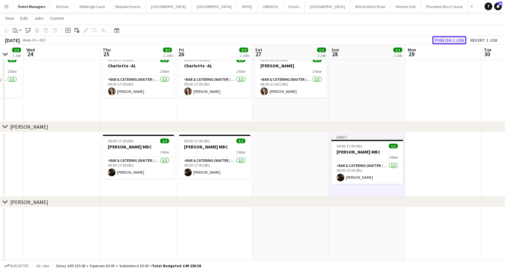
click at [454, 39] on button "Publish 1 job" at bounding box center [449, 40] width 34 height 8
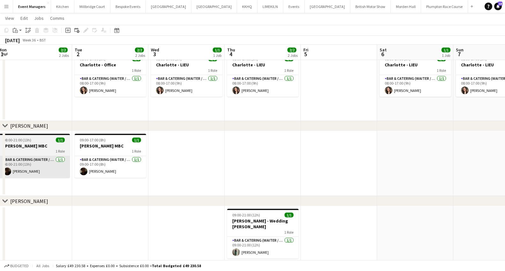
scroll to position [0, 232]
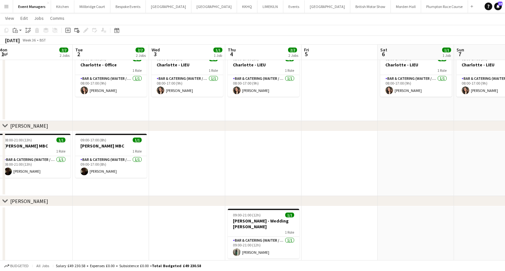
click at [170, 152] on app-date-cell at bounding box center [187, 163] width 76 height 65
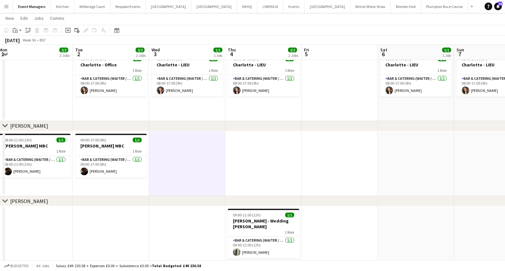
click at [246, 157] on app-date-cell at bounding box center [263, 163] width 76 height 65
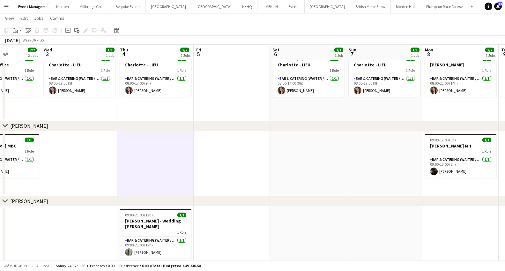
scroll to position [0, 265]
click at [246, 157] on app-date-cell at bounding box center [231, 163] width 76 height 65
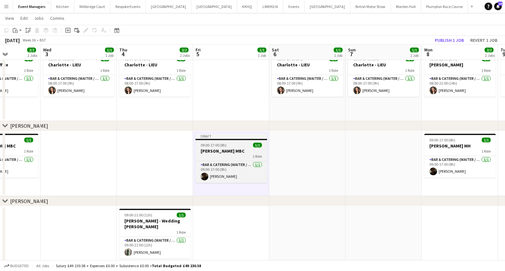
click at [229, 144] on div "09:00-17:00 (8h) 1/1" at bounding box center [231, 145] width 71 height 5
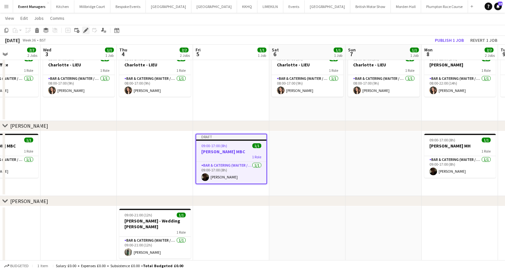
click at [88, 31] on icon "Edit" at bounding box center [85, 30] width 5 height 5
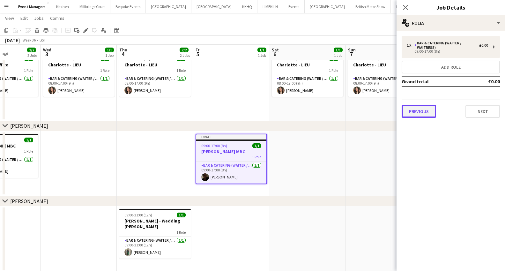
click at [420, 114] on button "Previous" at bounding box center [419, 111] width 34 height 13
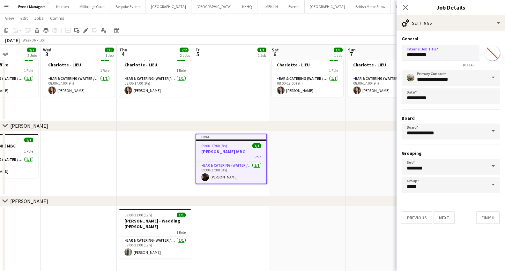
click at [429, 58] on input "*********" at bounding box center [441, 53] width 78 height 16
type input "**********"
click at [404, 9] on icon at bounding box center [405, 7] width 6 height 6
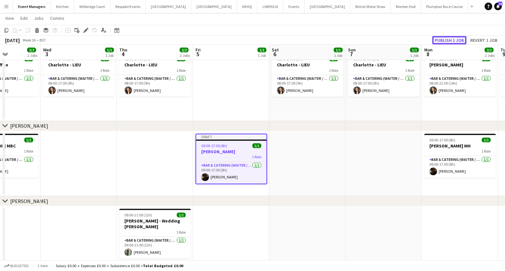
click at [439, 39] on button "Publish 1 job" at bounding box center [449, 40] width 34 height 8
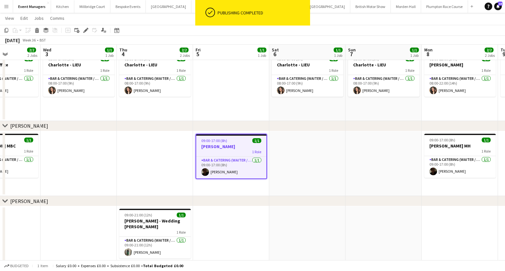
click at [234, 148] on h3 "[PERSON_NAME]" at bounding box center [231, 147] width 70 height 6
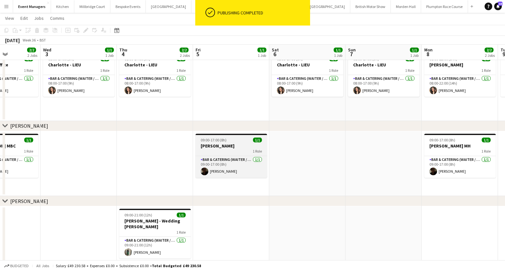
click at [234, 148] on h3 "[PERSON_NAME]" at bounding box center [231, 146] width 71 height 6
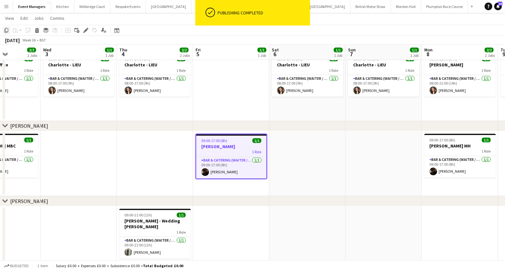
click at [6, 32] on icon at bounding box center [6, 30] width 4 height 4
click at [295, 152] on app-date-cell at bounding box center [307, 163] width 76 height 65
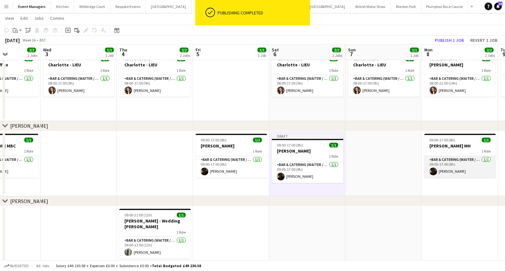
drag, startPoint x: 434, startPoint y: 163, endPoint x: 425, endPoint y: 163, distance: 8.6
click at [433, 163] on app-card-role "Bar & Catering (Waiter / waitress) [DATE] 09:00-17:00 (8h) [PERSON_NAME]" at bounding box center [459, 167] width 71 height 22
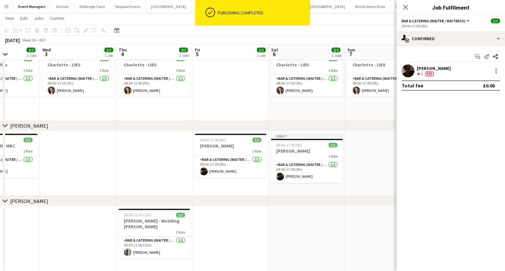
click at [398, 162] on mat-expansion-panel "check Confirmed Start chat Send notification Share [PERSON_NAME] Crew rating 5 …" at bounding box center [451, 158] width 109 height 225
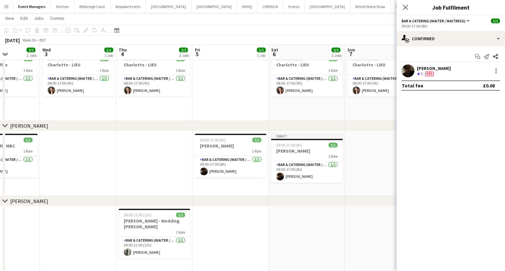
click at [356, 156] on app-date-cell at bounding box center [383, 163] width 76 height 65
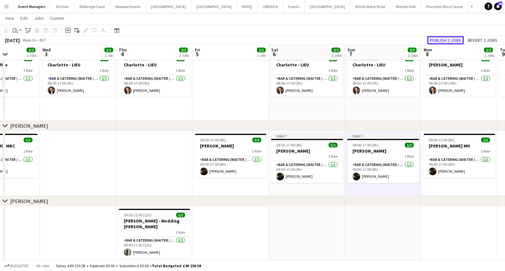
click at [444, 42] on button "Publish 2 jobs" at bounding box center [445, 40] width 37 height 8
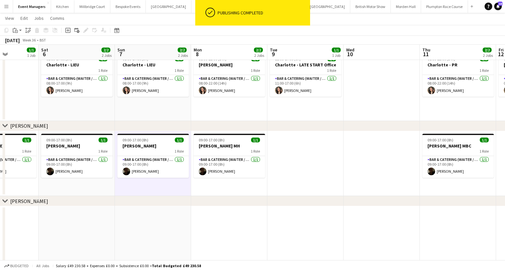
scroll to position [0, 269]
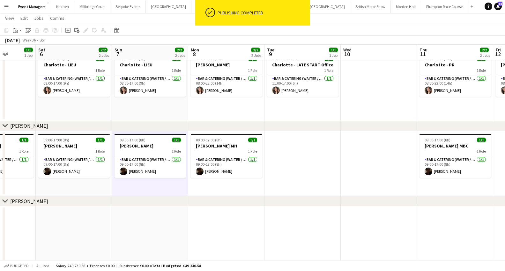
click at [301, 155] on app-date-cell at bounding box center [303, 163] width 76 height 65
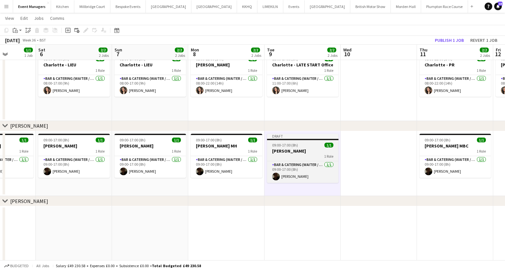
click at [292, 153] on h3 "[PERSON_NAME]" at bounding box center [302, 151] width 71 height 6
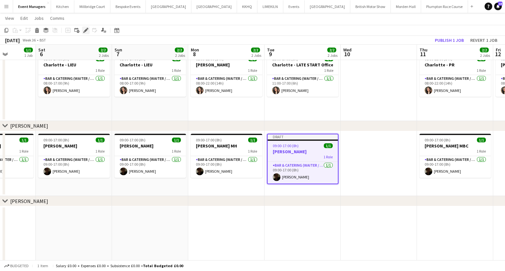
click at [84, 30] on icon "Edit" at bounding box center [85, 30] width 5 height 5
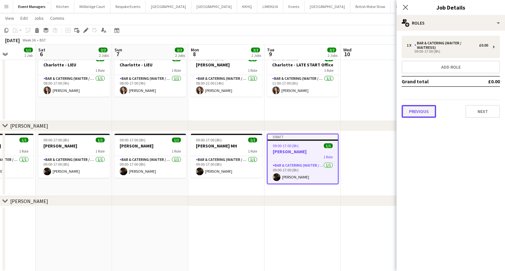
click at [422, 107] on button "Previous" at bounding box center [419, 111] width 34 height 13
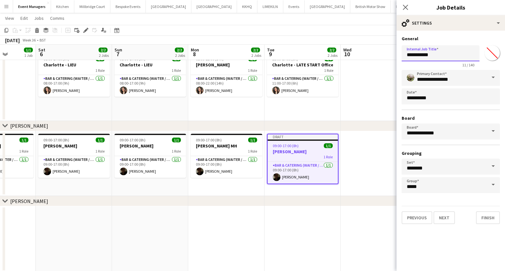
click at [431, 57] on input "**********" at bounding box center [441, 53] width 78 height 16
type input "**********"
click at [406, 8] on icon "Close pop-in" at bounding box center [405, 7] width 6 height 6
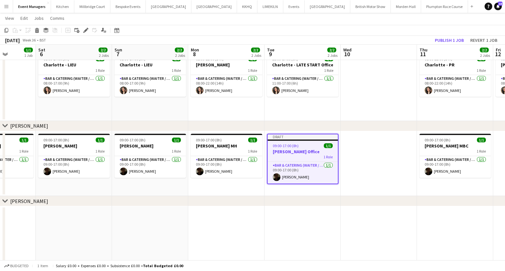
click at [446, 34] on app-toolbar "Copy Paste Paste Command V Paste with crew Command Shift V Paste linked Job [GE…" at bounding box center [252, 30] width 505 height 11
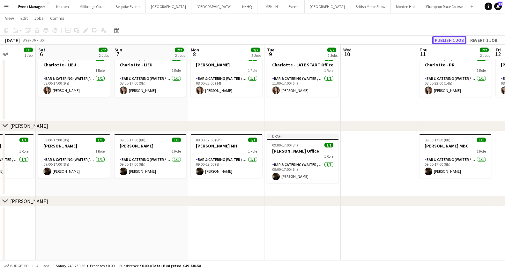
click at [446, 36] on button "Publish 1 job" at bounding box center [449, 40] width 34 height 8
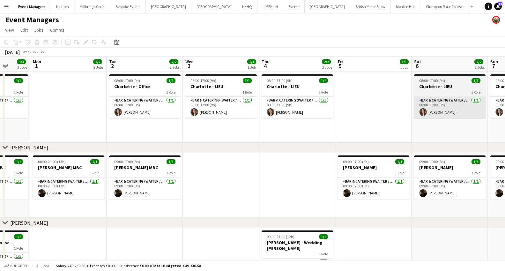
scroll to position [0, 201]
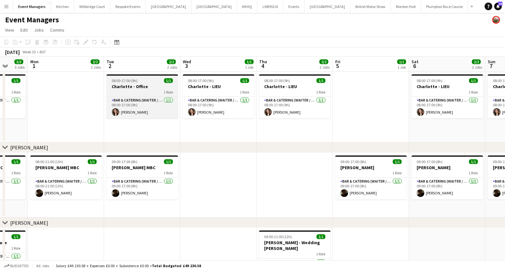
click at [133, 93] on div "1 Role" at bounding box center [142, 91] width 71 height 5
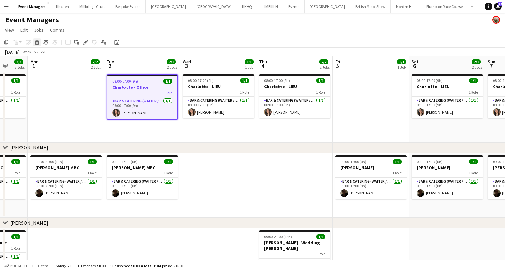
click at [35, 42] on icon "Delete" at bounding box center [36, 42] width 5 height 5
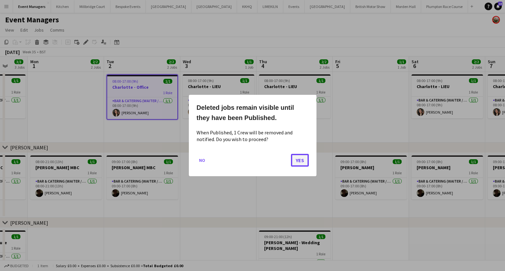
click at [295, 162] on button "Yes" at bounding box center [300, 160] width 18 height 13
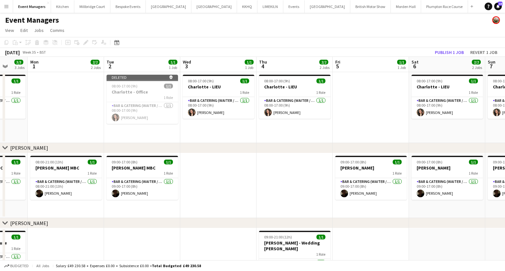
scroll to position [0, 0]
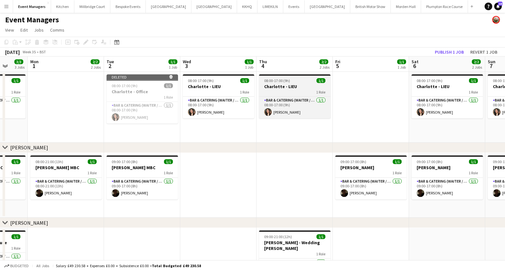
click at [293, 88] on h3 "Charlotte - LIEU" at bounding box center [294, 87] width 71 height 6
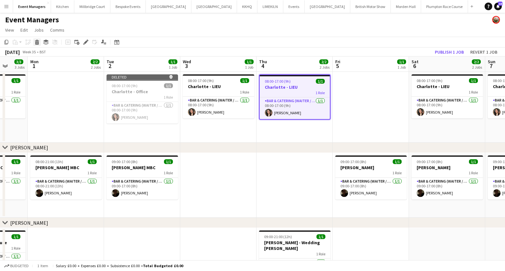
click at [36, 42] on icon at bounding box center [37, 42] width 4 height 3
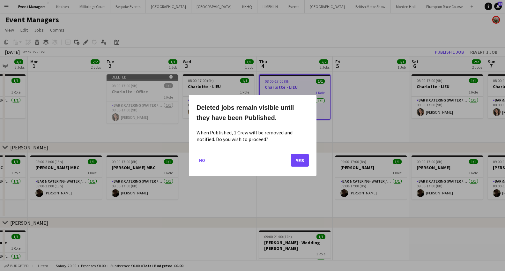
click at [296, 169] on mat-dialog-actions "No Yes" at bounding box center [253, 162] width 112 height 27
click at [296, 166] on button "Yes" at bounding box center [300, 160] width 18 height 13
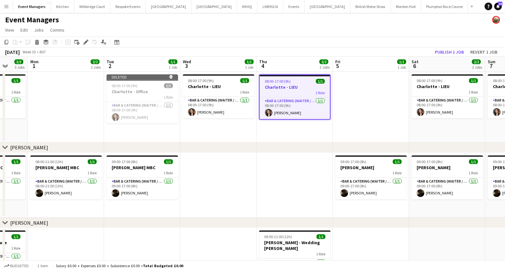
scroll to position [0, 0]
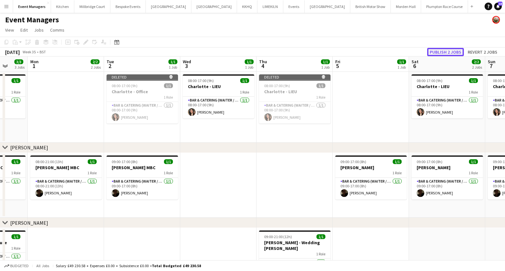
click at [450, 54] on button "Publish 2 jobs" at bounding box center [445, 52] width 37 height 8
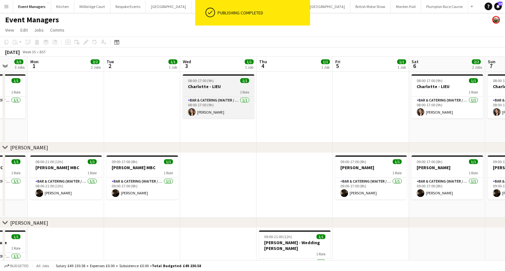
click at [218, 89] on h3 "Charlotte - LIEU" at bounding box center [218, 87] width 71 height 6
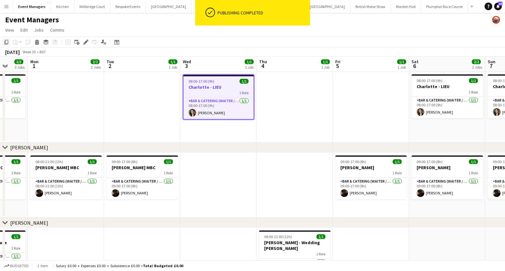
click at [7, 41] on icon "Copy" at bounding box center [6, 42] width 5 height 5
click at [130, 108] on app-date-cell at bounding box center [142, 107] width 76 height 71
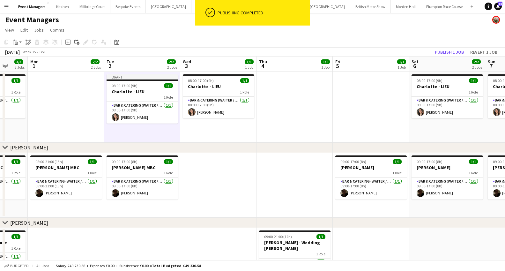
click at [297, 102] on app-date-cell at bounding box center [295, 107] width 76 height 71
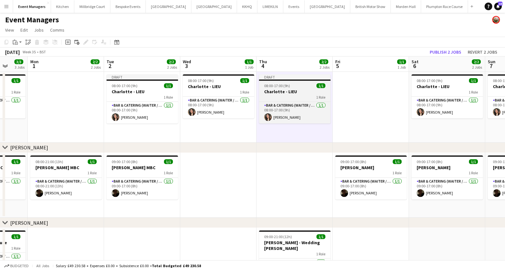
click at [286, 95] on div "1 Role" at bounding box center [294, 96] width 71 height 5
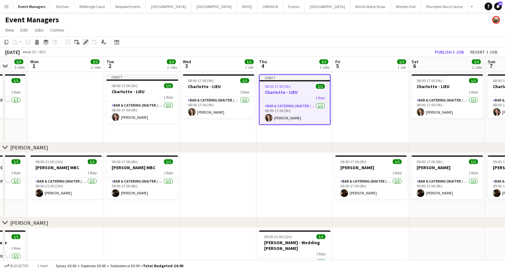
click at [86, 44] on icon "Edit" at bounding box center [85, 42] width 5 height 5
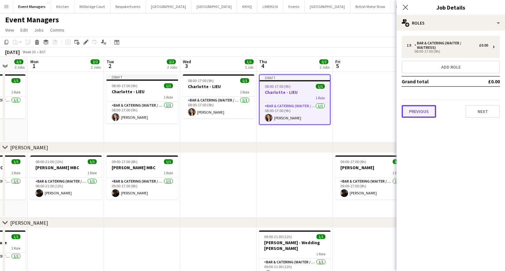
click at [430, 115] on button "Previous" at bounding box center [419, 111] width 34 height 13
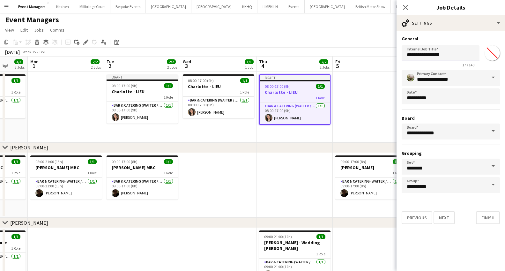
click at [447, 49] on input "**********" at bounding box center [441, 53] width 78 height 16
click at [447, 54] on input "**********" at bounding box center [441, 53] width 78 height 16
type input "**********"
click at [408, 8] on icon "Close pop-in" at bounding box center [405, 7] width 6 height 6
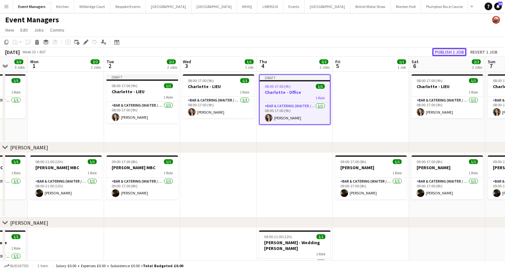
click at [457, 48] on button "Publish 1 job" at bounding box center [449, 52] width 34 height 8
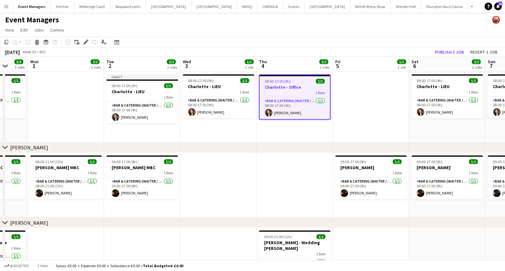
click at [236, 130] on app-date-cell "08:00-17:00 (9h) 1/1 Charlotte - LIEU 1 Role Bar & Catering (Waiter / waitress)…" at bounding box center [218, 107] width 76 height 71
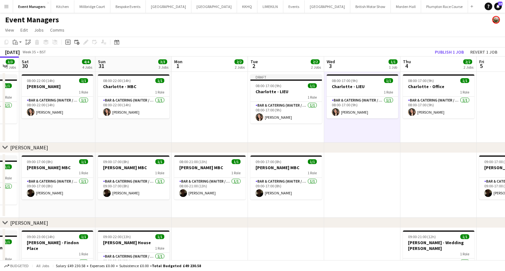
scroll to position [0, 132]
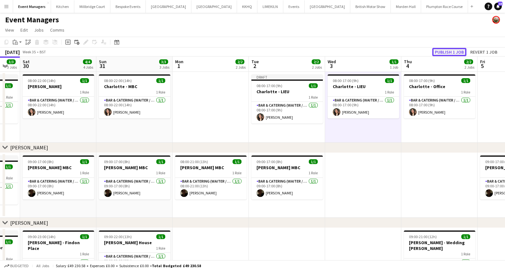
click at [445, 53] on button "Publish 1 job" at bounding box center [449, 52] width 34 height 8
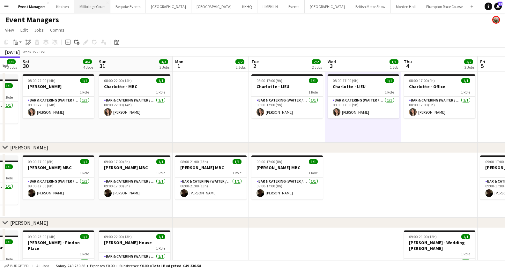
click at [97, 10] on button "[GEOGRAPHIC_DATA]" at bounding box center [92, 6] width 36 height 12
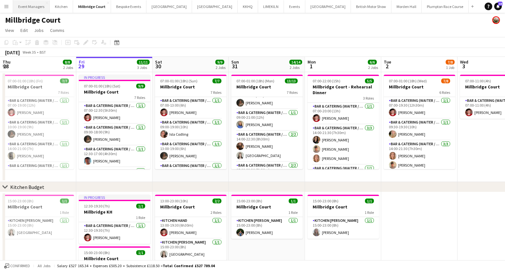
click at [29, 6] on button "Event Managers Close" at bounding box center [31, 6] width 37 height 12
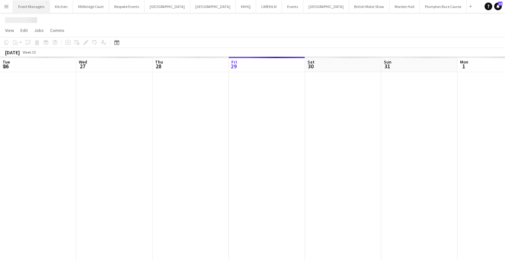
click at [29, 6] on button "Event Managers Close" at bounding box center [31, 6] width 37 height 12
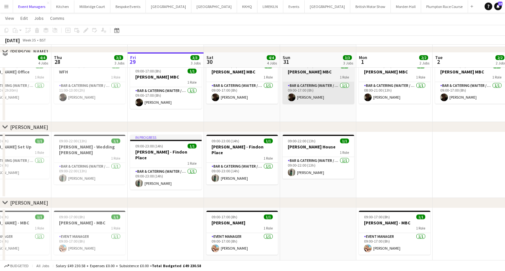
scroll to position [97, 0]
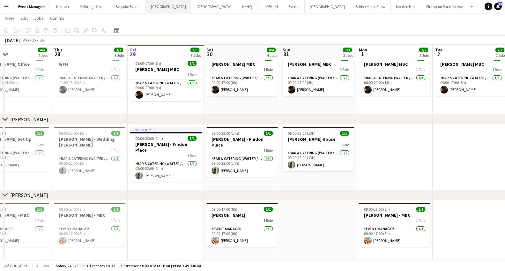
click at [156, 2] on button "[GEOGRAPHIC_DATA] Close" at bounding box center [169, 6] width 46 height 12
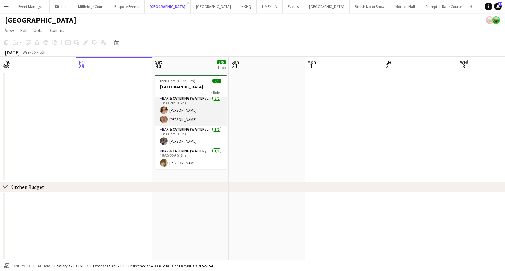
scroll to position [20, 0]
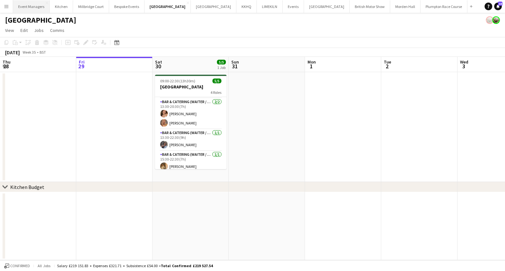
click at [34, 6] on button "Event Managers Close" at bounding box center [31, 6] width 37 height 12
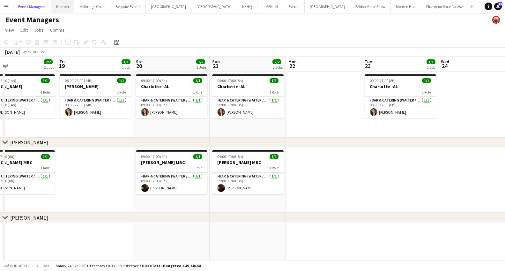
scroll to position [0, 248]
click at [114, 4] on button "Bespoke Events Close" at bounding box center [127, 6] width 35 height 12
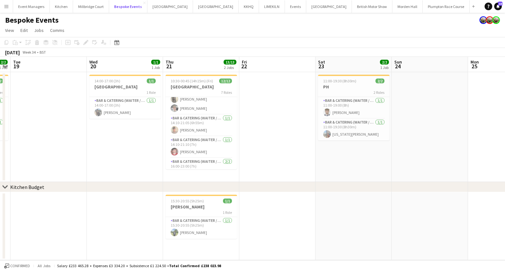
scroll to position [49, 0]
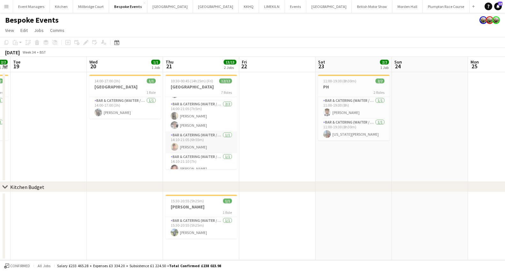
click at [197, 143] on app-card-role "Bar & Catering (Waiter / waitress) [DATE] 14:10-21:05 (6h55m) [PERSON_NAME]" at bounding box center [201, 142] width 71 height 22
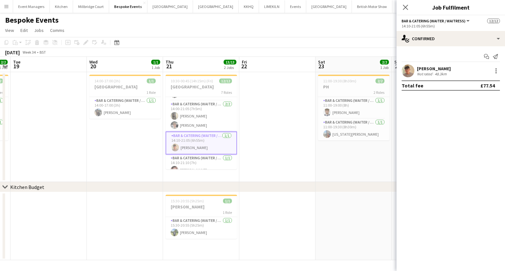
click at [406, 72] on app-user-avatar at bounding box center [408, 70] width 13 height 13
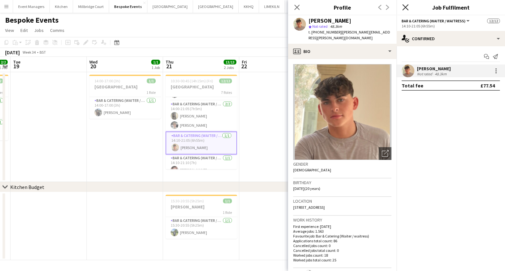
click at [408, 9] on icon at bounding box center [405, 7] width 6 height 6
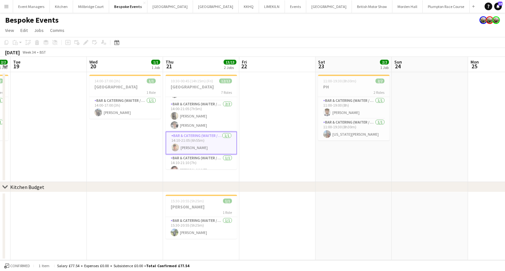
click at [276, 109] on app-date-cell at bounding box center [277, 127] width 76 height 110
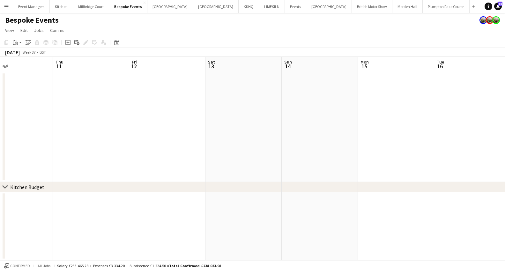
scroll to position [0, 266]
click at [41, 5] on button "Event Managers Close" at bounding box center [31, 6] width 37 height 12
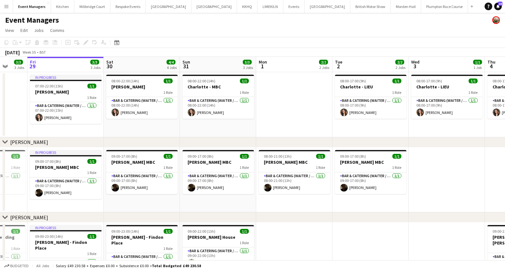
click at [2, 3] on button "Menu" at bounding box center [6, 6] width 13 height 13
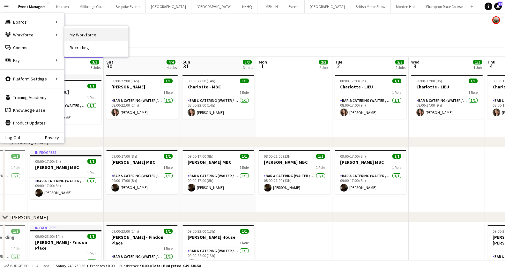
click at [83, 33] on link "My Workforce" at bounding box center [96, 34] width 64 height 13
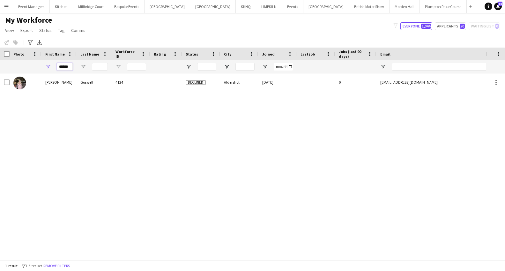
click at [68, 66] on input "******" at bounding box center [65, 67] width 16 height 8
type input "*"
type input "*******"
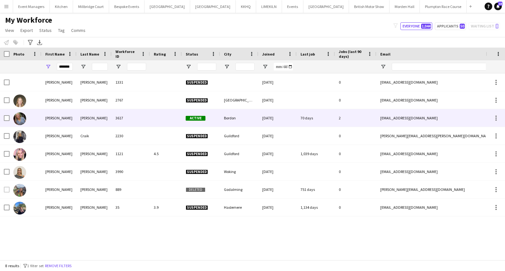
click at [94, 115] on div "[PERSON_NAME]" at bounding box center [94, 118] width 35 height 18
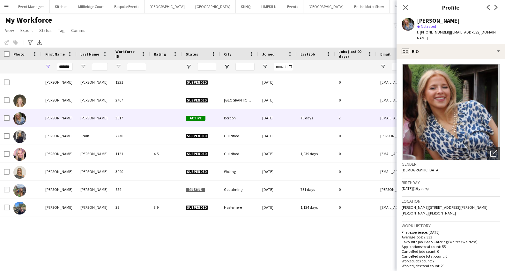
click at [404, 11] on div "Close pop-in" at bounding box center [406, 7] width 18 height 15
click at [405, 10] on icon "Close pop-in" at bounding box center [405, 7] width 6 height 6
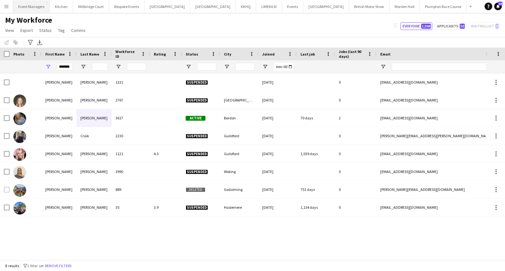
click at [39, 5] on button "Event Managers Close" at bounding box center [31, 6] width 37 height 12
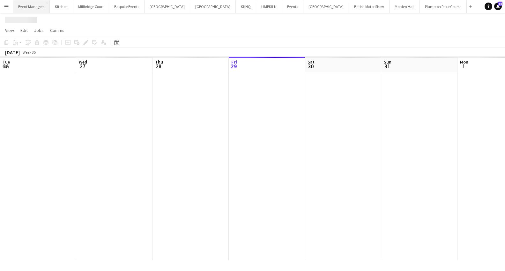
scroll to position [0, 153]
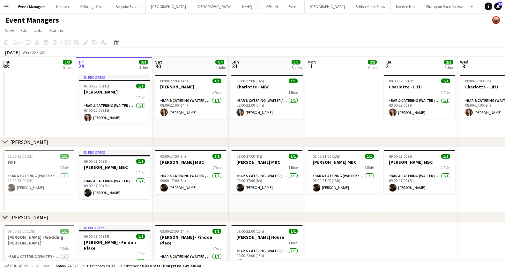
click at [9, 6] on button "Menu" at bounding box center [6, 6] width 13 height 13
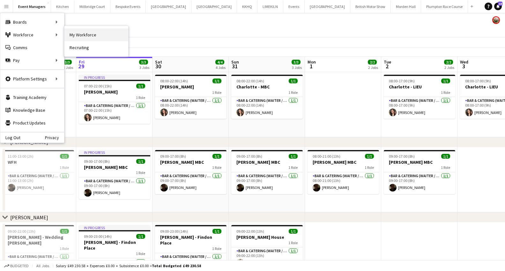
click at [86, 39] on link "My Workforce" at bounding box center [96, 34] width 64 height 13
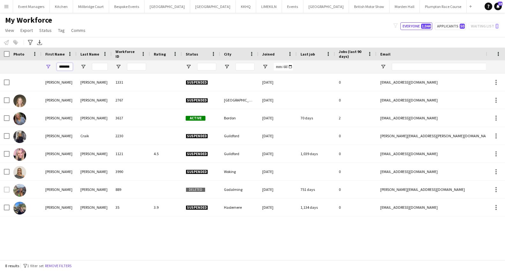
click at [66, 69] on input "*******" at bounding box center [65, 67] width 16 height 8
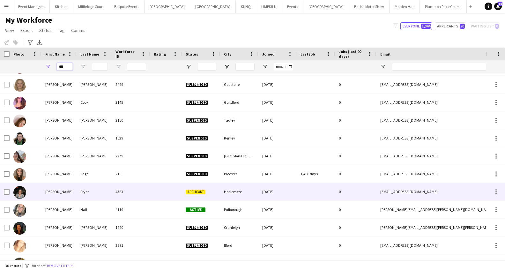
scroll to position [51, 0]
type input "***"
click at [169, 185] on div at bounding box center [166, 192] width 32 height 18
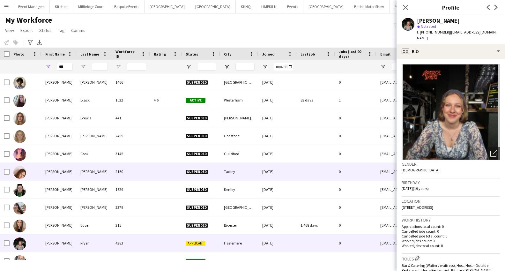
scroll to position [0, 0]
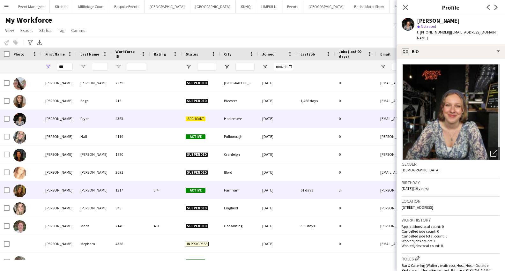
click at [202, 193] on div "Active" at bounding box center [201, 190] width 38 height 18
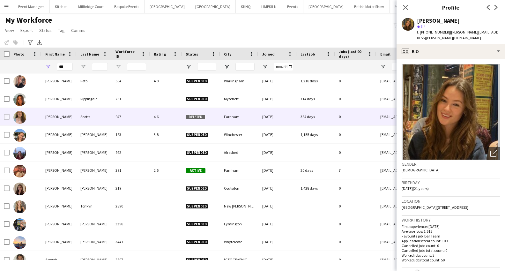
click at [160, 119] on div "4.6" at bounding box center [166, 117] width 32 height 18
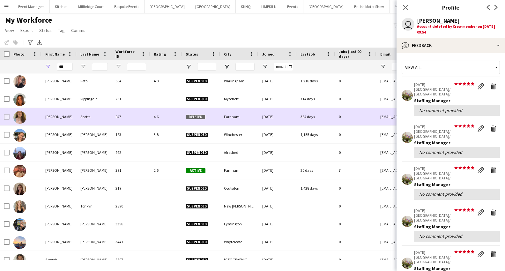
click at [19, 120] on img at bounding box center [19, 117] width 13 height 13
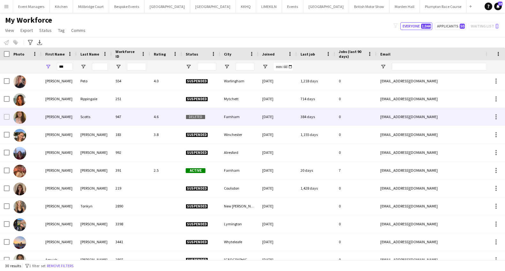
click at [19, 120] on img at bounding box center [19, 117] width 13 height 13
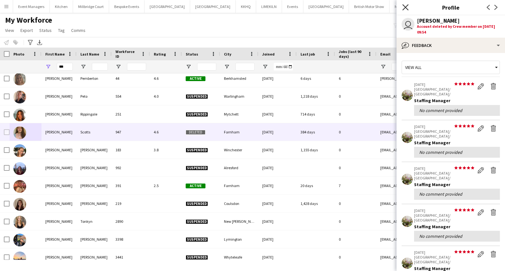
click at [403, 5] on icon at bounding box center [405, 7] width 6 height 6
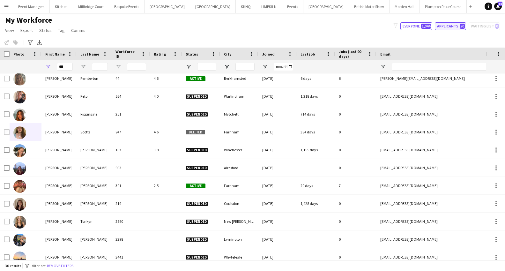
click at [445, 30] on button "Applicants 50" at bounding box center [450, 26] width 31 height 8
type input "**********"
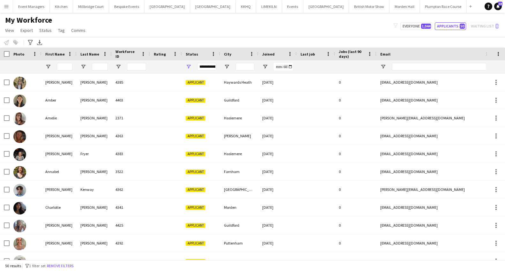
click at [223, 33] on div "My Workforce View Views Default view mena New Starter New view Update view Dele…" at bounding box center [252, 26] width 505 height 22
click at [190, 9] on button "[GEOGRAPHIC_DATA] Close" at bounding box center [213, 6] width 46 height 12
